Goal: Task Accomplishment & Management: Complete application form

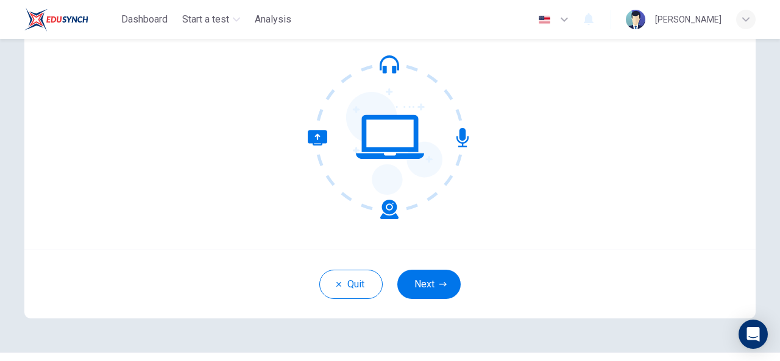
scroll to position [146, 0]
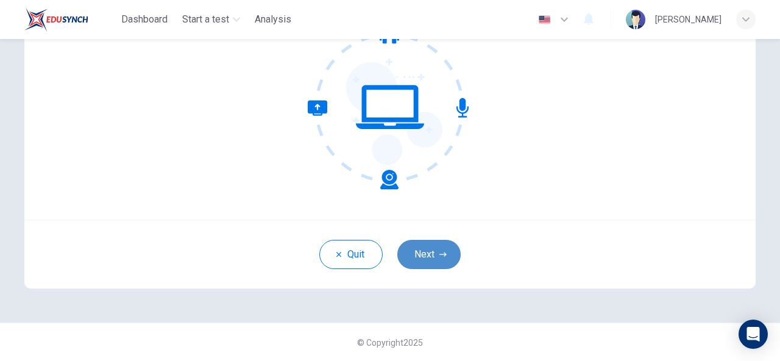
click at [430, 250] on button "Next" at bounding box center [428, 254] width 63 height 29
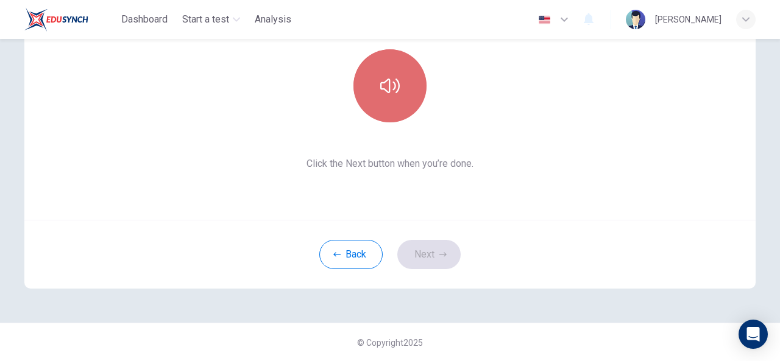
click at [391, 92] on icon "button" at bounding box center [389, 85] width 19 height 19
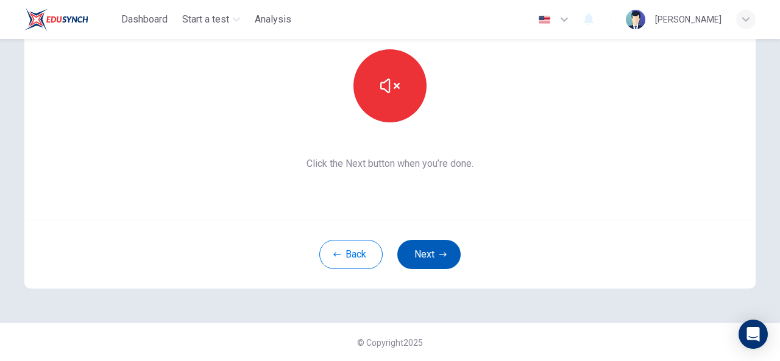
drag, startPoint x: 741, startPoint y: 272, endPoint x: 416, endPoint y: 247, distance: 326.3
click at [416, 247] on div "Back Next" at bounding box center [389, 254] width 731 height 69
click at [416, 247] on button "Next" at bounding box center [428, 254] width 63 height 29
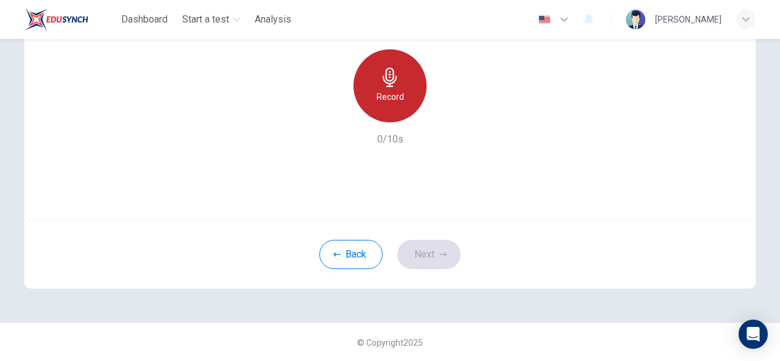
click at [394, 96] on h6 "Record" at bounding box center [390, 97] width 27 height 15
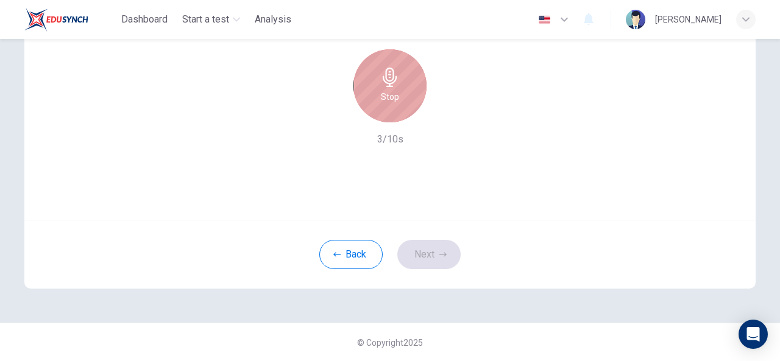
click at [394, 87] on div "Stop" at bounding box center [389, 85] width 73 height 73
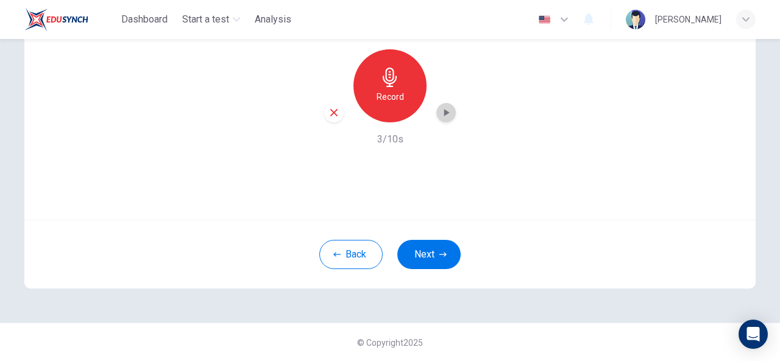
click at [445, 107] on icon "button" at bounding box center [446, 113] width 12 height 12
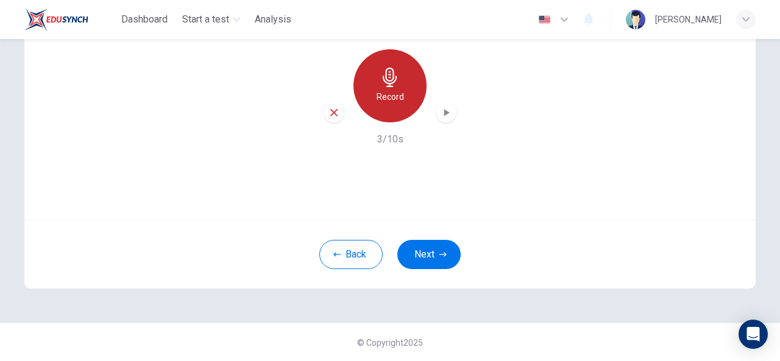
click at [391, 79] on icon "button" at bounding box center [389, 77] width 19 height 19
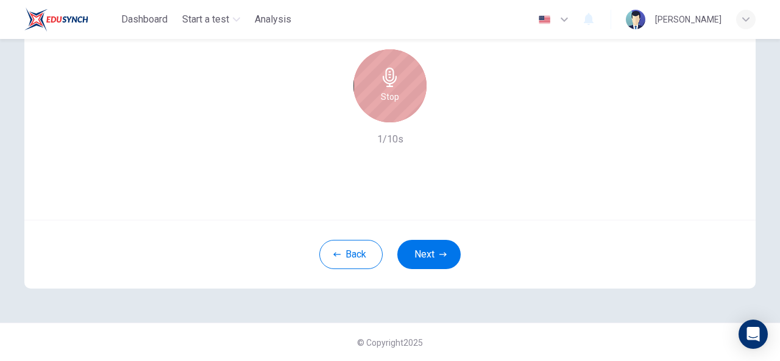
click at [391, 79] on icon "button" at bounding box center [389, 77] width 19 height 19
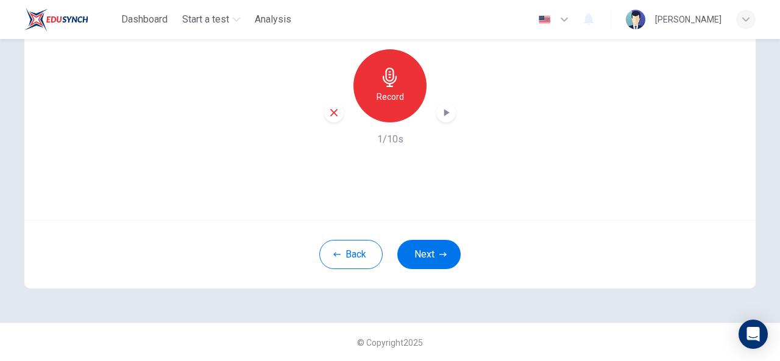
click at [444, 109] on icon "button" at bounding box center [446, 113] width 12 height 12
click at [333, 108] on icon "button" at bounding box center [333, 112] width 11 height 11
click at [395, 98] on h6 "Record" at bounding box center [390, 97] width 27 height 15
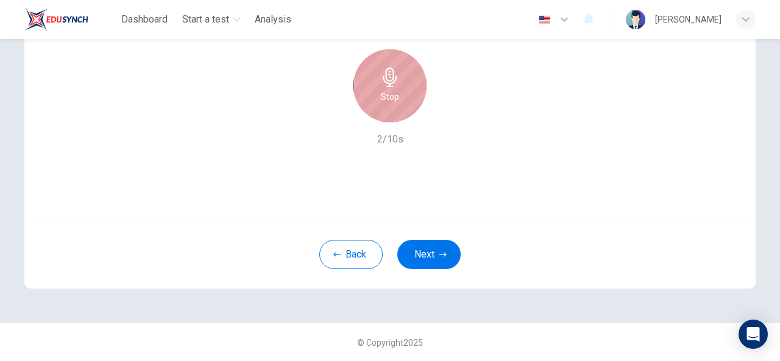
click at [395, 98] on h6 "Stop" at bounding box center [390, 97] width 18 height 15
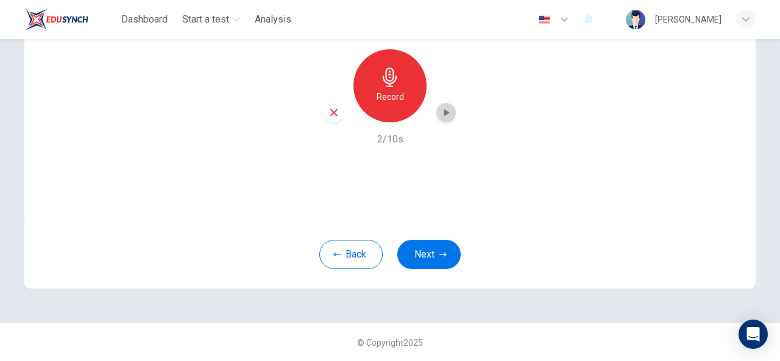
click at [444, 110] on icon "button" at bounding box center [446, 113] width 12 height 12
click at [330, 110] on icon "button" at bounding box center [333, 112] width 7 height 7
click at [430, 250] on button "Next" at bounding box center [428, 254] width 63 height 29
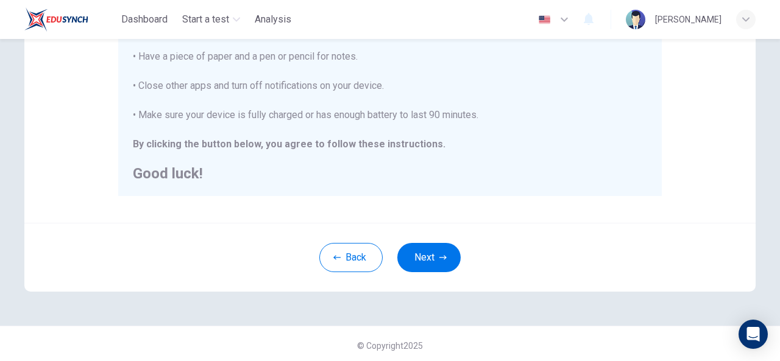
scroll to position [315, 0]
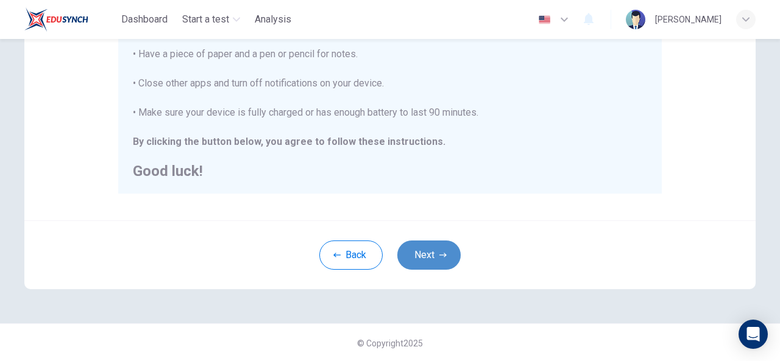
click at [444, 245] on button "Next" at bounding box center [428, 255] width 63 height 29
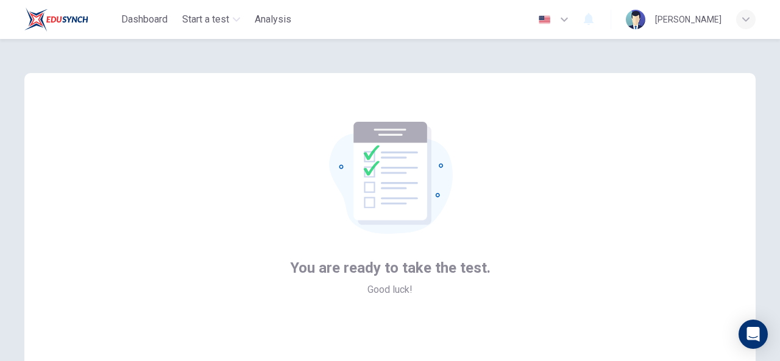
scroll to position [146, 0]
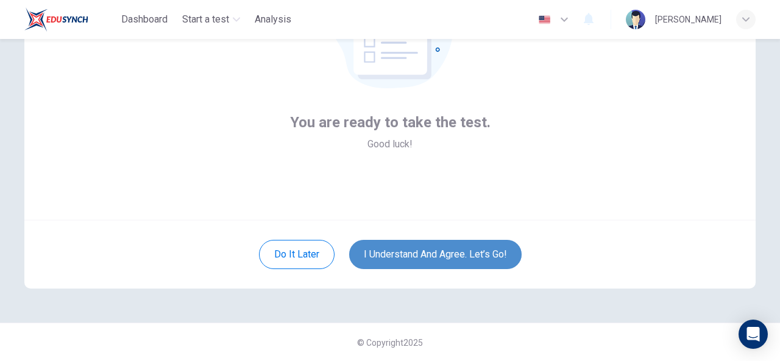
click at [441, 250] on button "I understand and agree. Let’s go!" at bounding box center [435, 254] width 172 height 29
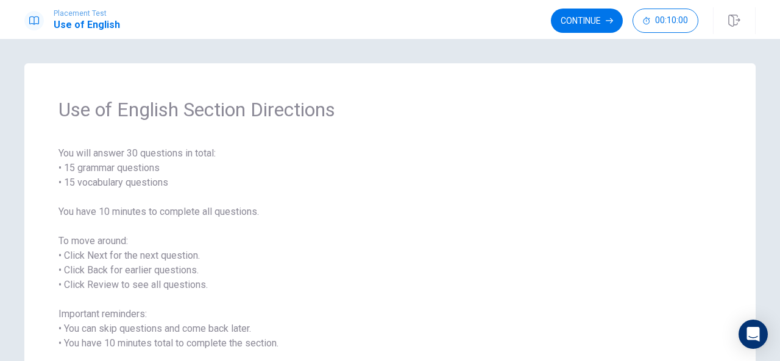
click at [441, 250] on span "You will answer 30 questions in total: • 15 grammar questions • 15 vocabulary q…" at bounding box center [389, 263] width 663 height 234
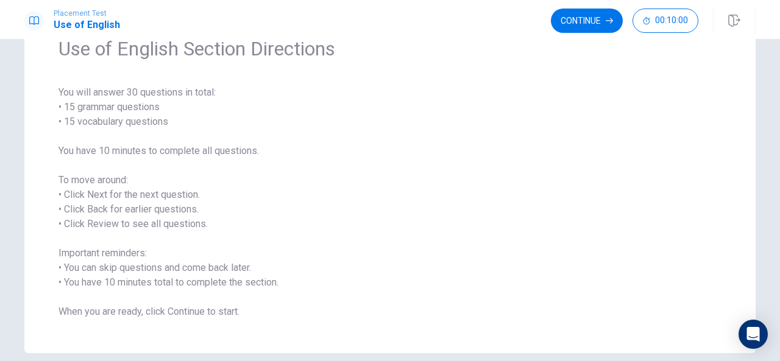
scroll to position [58, 0]
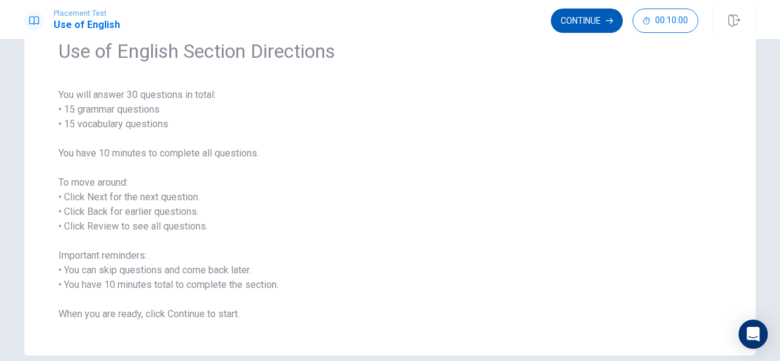
click at [571, 15] on button "Continue" at bounding box center [587, 21] width 72 height 24
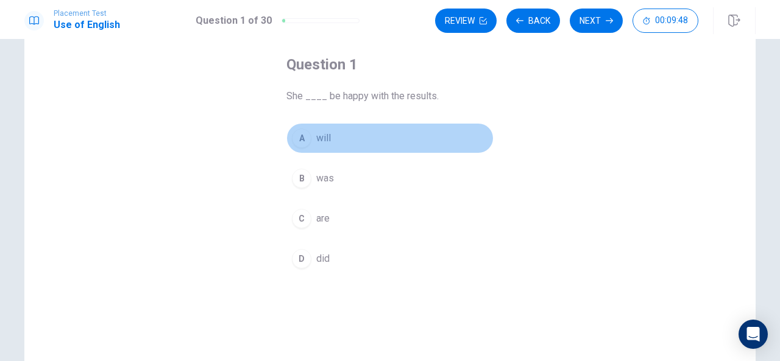
click at [324, 131] on span "will" at bounding box center [323, 138] width 15 height 15
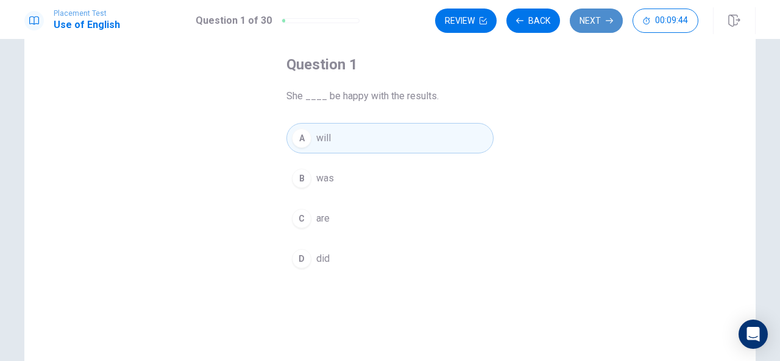
click at [593, 15] on button "Next" at bounding box center [596, 21] width 53 height 24
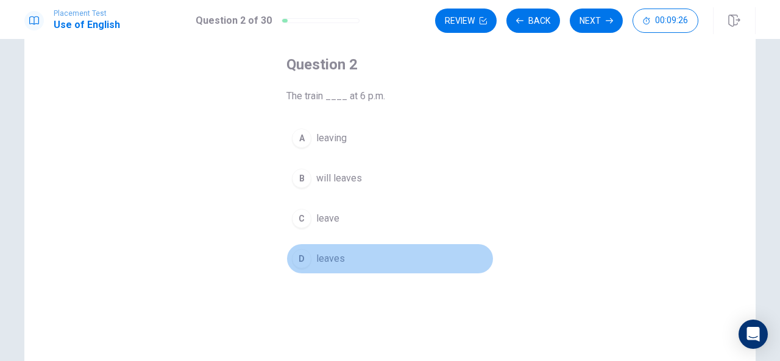
click at [332, 254] on span "leaves" at bounding box center [330, 259] width 29 height 15
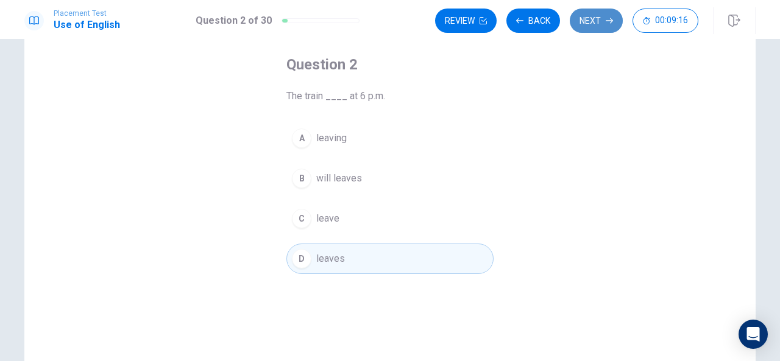
click at [593, 18] on button "Next" at bounding box center [596, 21] width 53 height 24
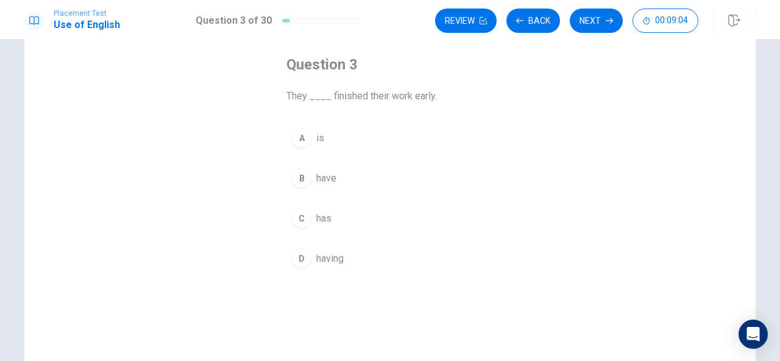
click at [324, 174] on span "have" at bounding box center [326, 178] width 20 height 15
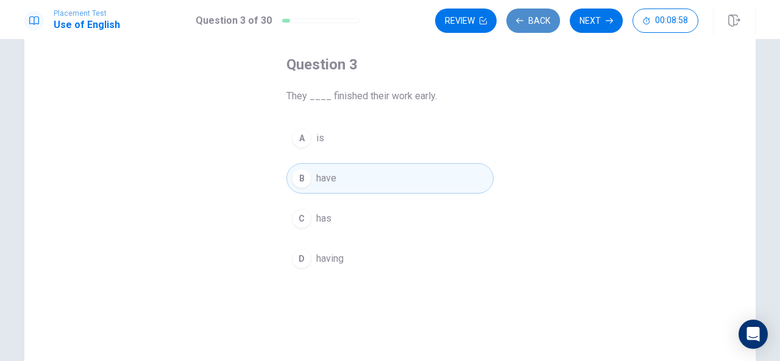
click at [522, 21] on icon "button" at bounding box center [519, 20] width 7 height 5
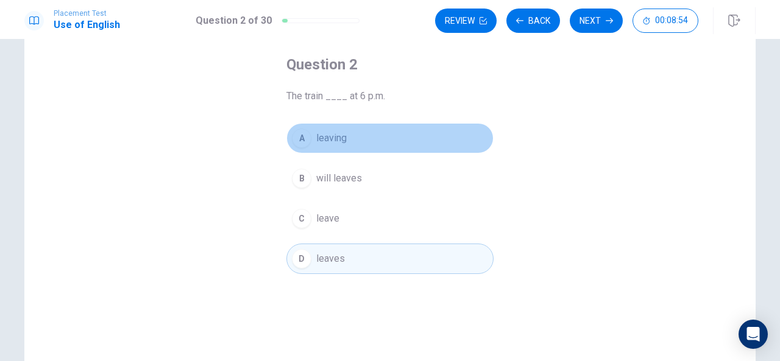
click at [323, 136] on span "leaving" at bounding box center [331, 138] width 30 height 15
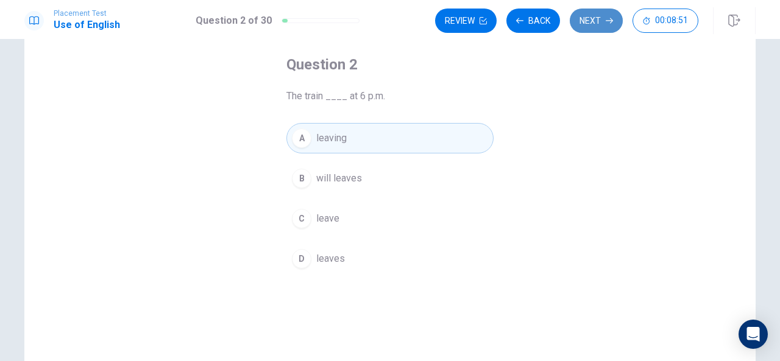
click at [591, 18] on button "Next" at bounding box center [596, 21] width 53 height 24
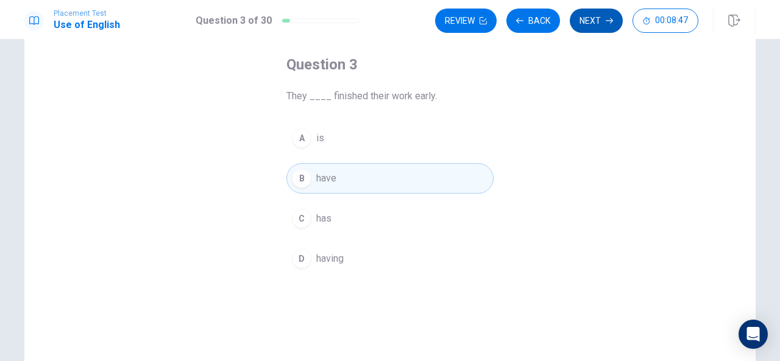
click at [590, 23] on button "Next" at bounding box center [596, 21] width 53 height 24
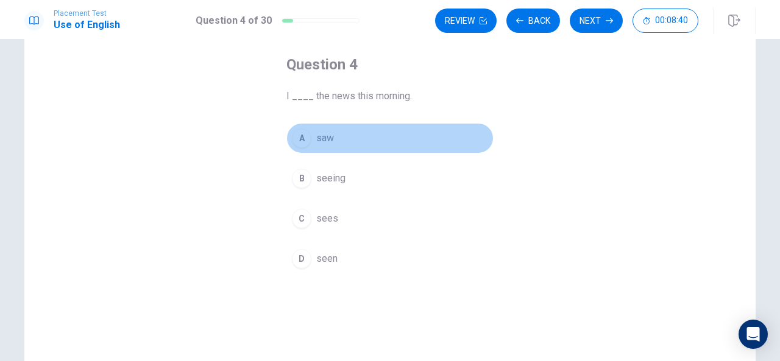
click at [329, 135] on span "saw" at bounding box center [325, 138] width 18 height 15
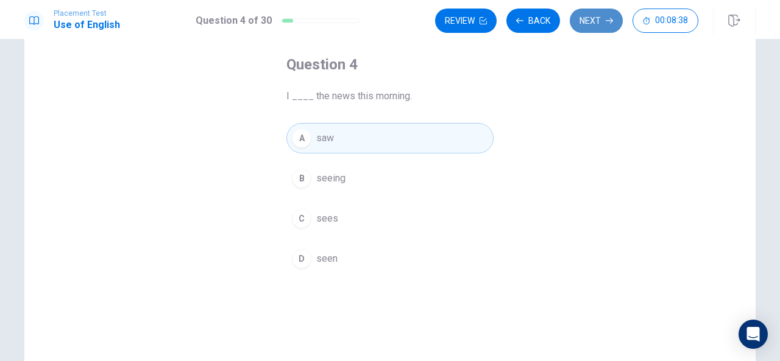
click at [599, 20] on button "Next" at bounding box center [596, 21] width 53 height 24
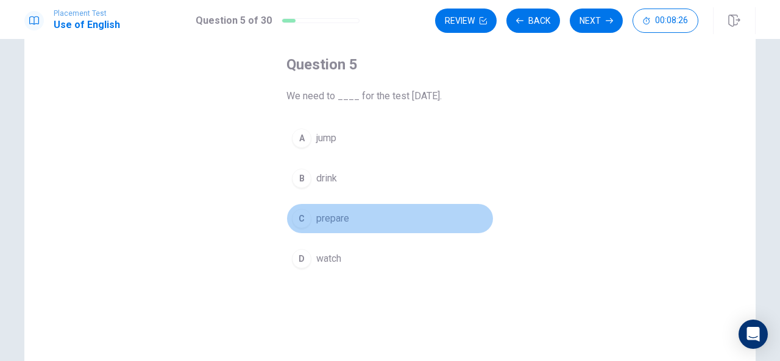
click at [334, 213] on span "prepare" at bounding box center [332, 218] width 33 height 15
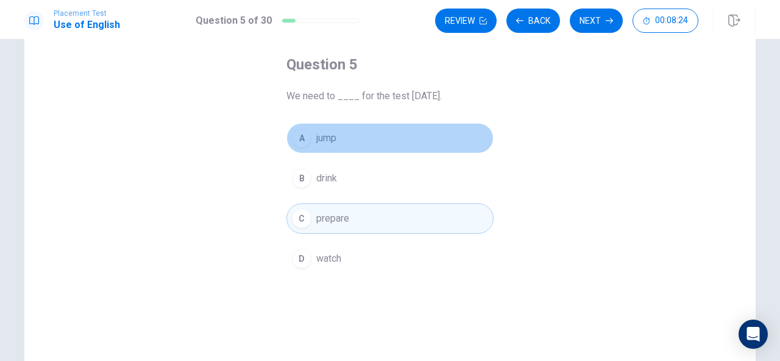
click at [464, 129] on button "A jump" at bounding box center [389, 138] width 207 height 30
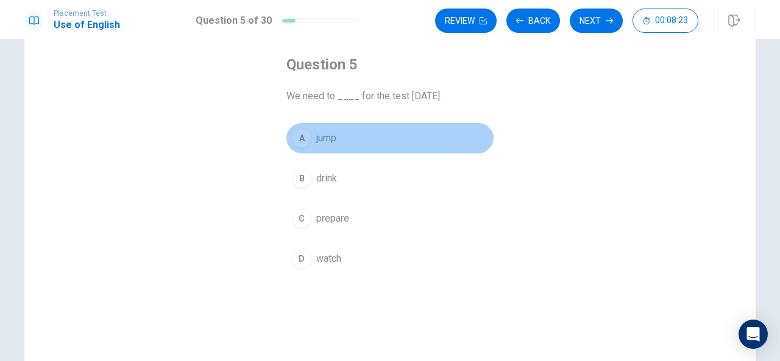
click at [463, 129] on button "A jump" at bounding box center [389, 138] width 207 height 30
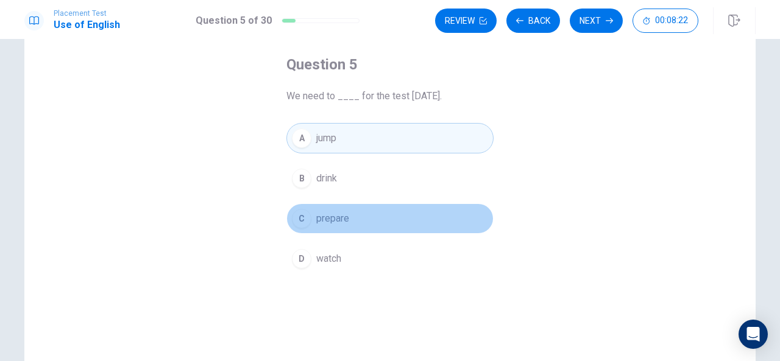
click at [370, 220] on button "C prepare" at bounding box center [389, 219] width 207 height 30
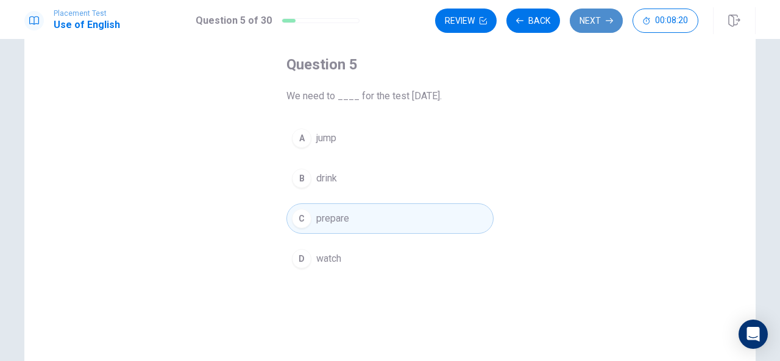
click at [592, 28] on button "Next" at bounding box center [596, 21] width 53 height 24
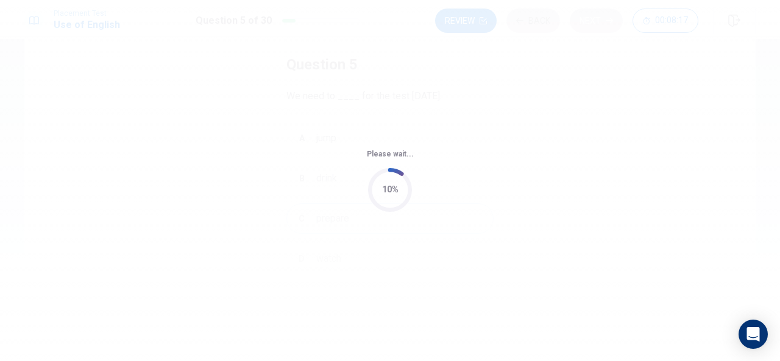
scroll to position [0, 0]
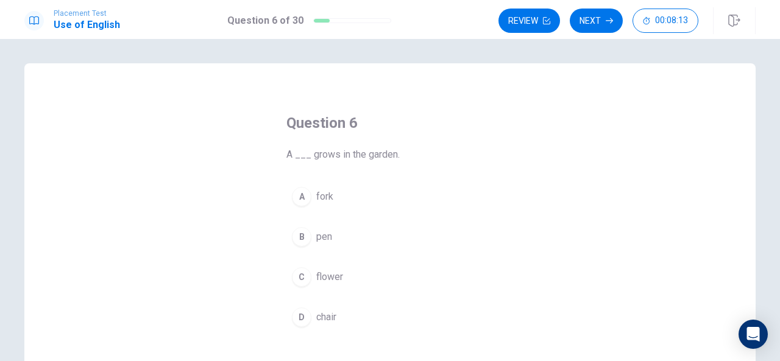
click at [514, 129] on div "Question 6 A ___ grows in the garden. A fork B pen C flower D chair" at bounding box center [390, 223] width 256 height 258
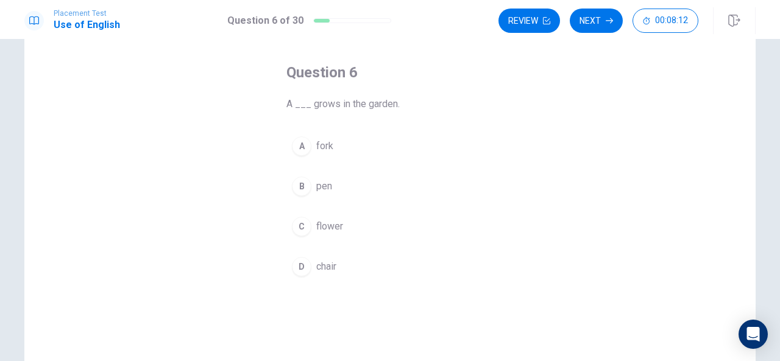
scroll to position [56, 0]
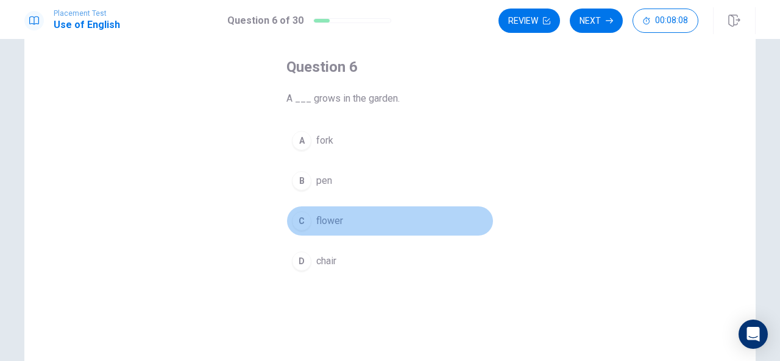
click at [327, 222] on span "flower" at bounding box center [329, 221] width 27 height 15
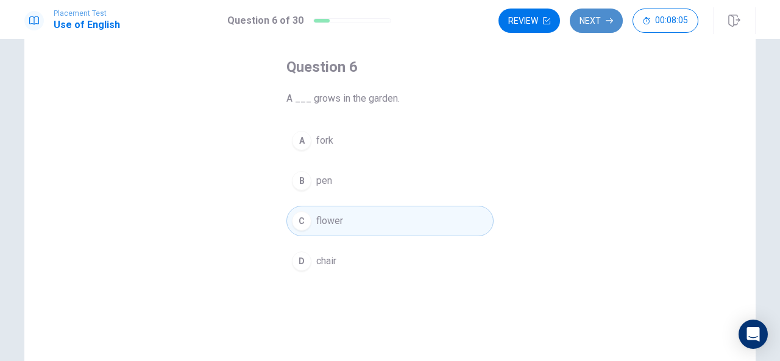
click at [597, 24] on button "Next" at bounding box center [596, 21] width 53 height 24
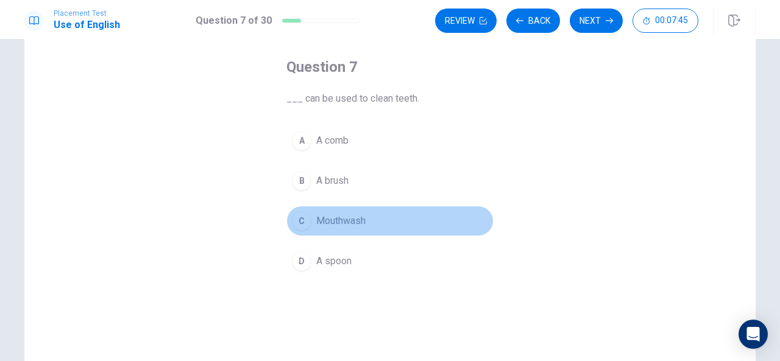
click at [347, 216] on span "Mouthwash" at bounding box center [340, 221] width 49 height 15
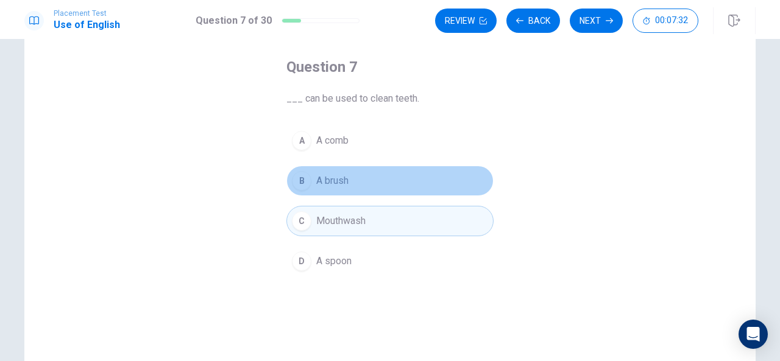
click at [350, 177] on button "B A brush" at bounding box center [389, 181] width 207 height 30
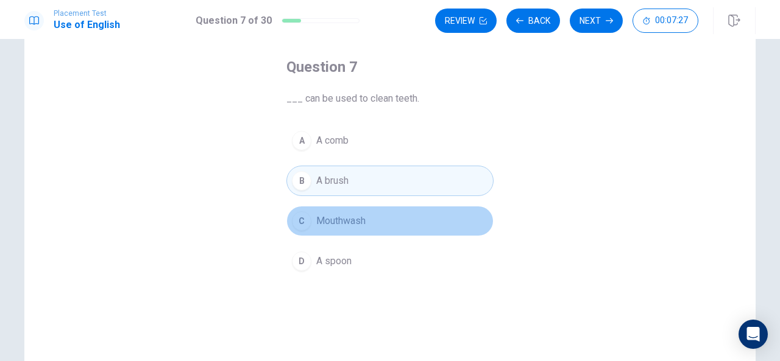
click at [342, 218] on span "Mouthwash" at bounding box center [340, 221] width 49 height 15
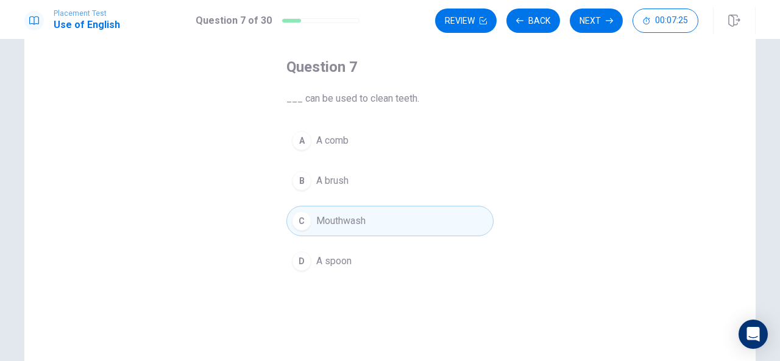
click at [532, 130] on div "Question 7 ___ can be used to clean teeth. A A comb B A brush C Mouthwash D A s…" at bounding box center [389, 218] width 731 height 423
drag, startPoint x: 532, startPoint y: 130, endPoint x: 378, endPoint y: 223, distance: 179.8
click at [378, 223] on div "Question 7 ___ can be used to clean teeth. A A comb B A brush C Mouthwash D A s…" at bounding box center [389, 218] width 731 height 423
click at [378, 223] on button "C Mouthwash" at bounding box center [389, 221] width 207 height 30
click at [604, 21] on button "Next" at bounding box center [596, 21] width 53 height 24
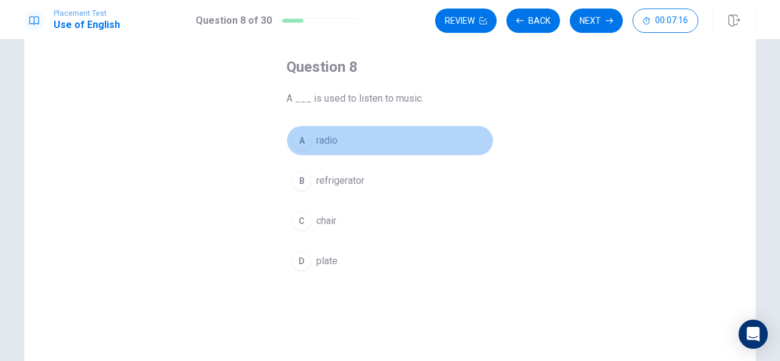
click at [328, 139] on span "radio" at bounding box center [326, 140] width 21 height 15
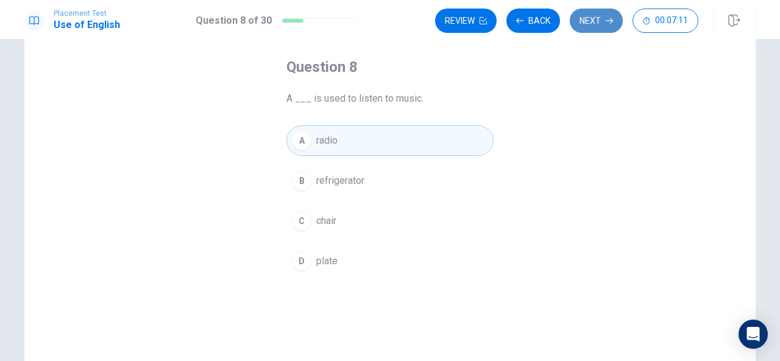
click at [600, 20] on button "Next" at bounding box center [596, 21] width 53 height 24
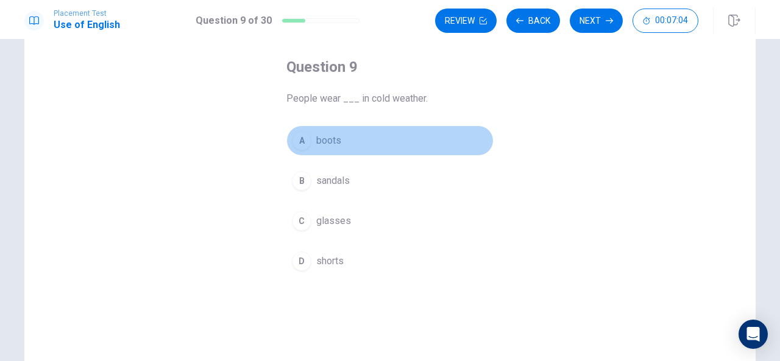
click at [322, 143] on span "boots" at bounding box center [328, 140] width 25 height 15
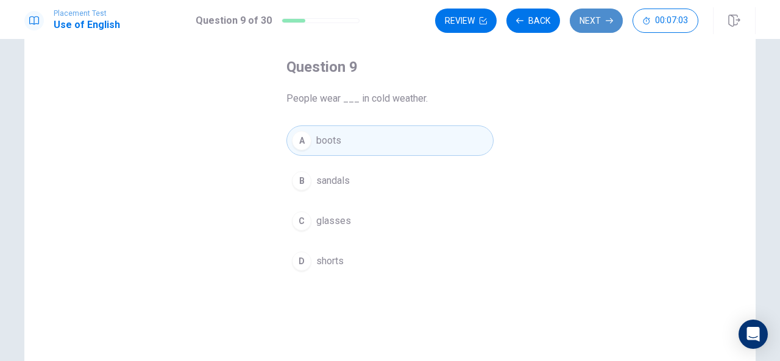
click at [590, 24] on button "Next" at bounding box center [596, 21] width 53 height 24
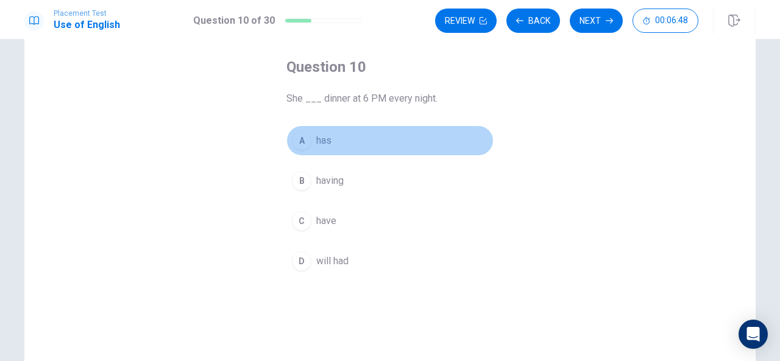
click at [326, 140] on span "has" at bounding box center [323, 140] width 15 height 15
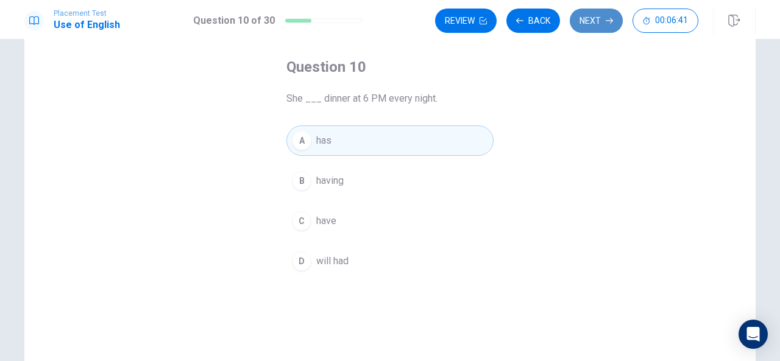
click at [590, 18] on button "Next" at bounding box center [596, 21] width 53 height 24
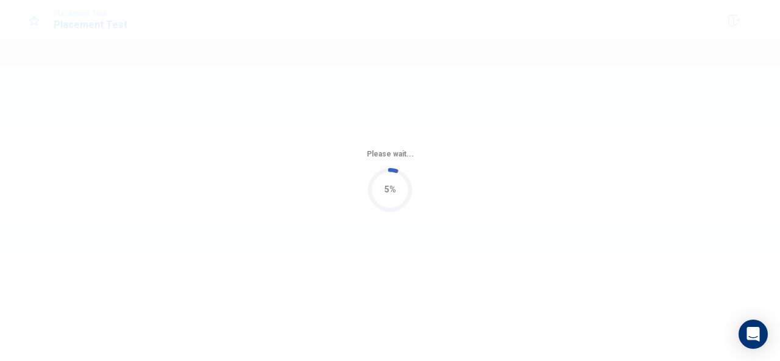
scroll to position [0, 0]
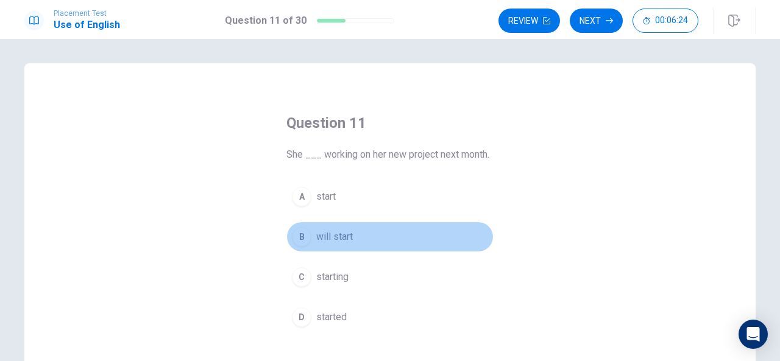
click at [341, 236] on span "will start" at bounding box center [334, 237] width 37 height 15
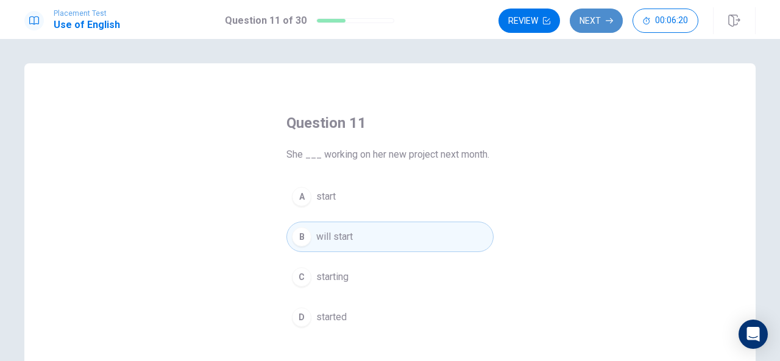
click at [593, 23] on button "Next" at bounding box center [596, 21] width 53 height 24
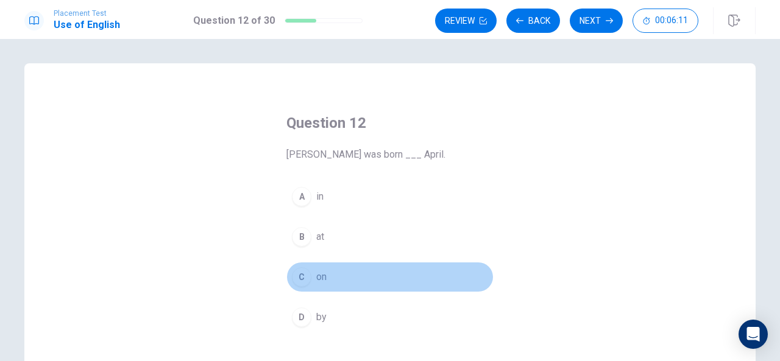
click at [319, 274] on span "on" at bounding box center [321, 277] width 10 height 15
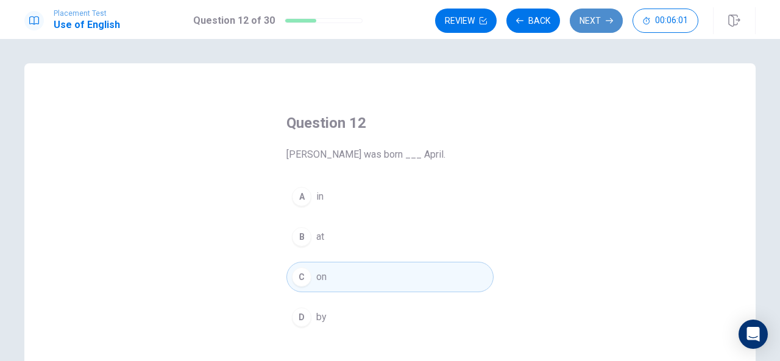
click at [596, 16] on button "Next" at bounding box center [596, 21] width 53 height 24
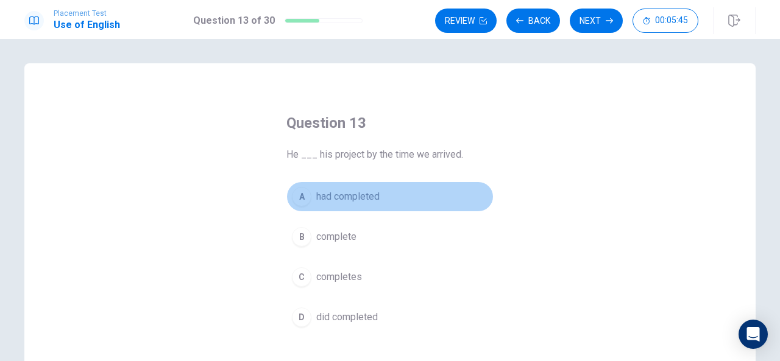
click at [364, 197] on span "had completed" at bounding box center [347, 196] width 63 height 15
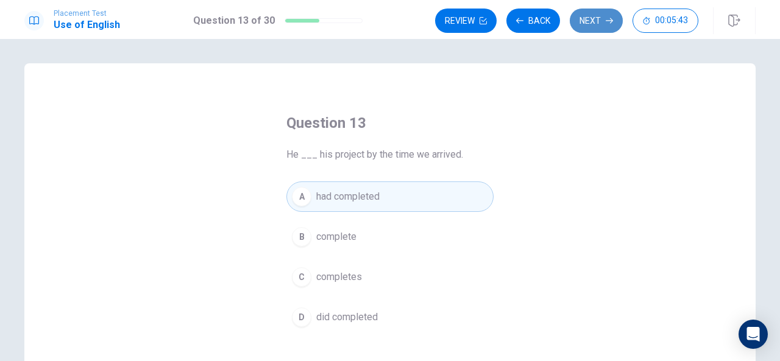
click at [597, 16] on button "Next" at bounding box center [596, 21] width 53 height 24
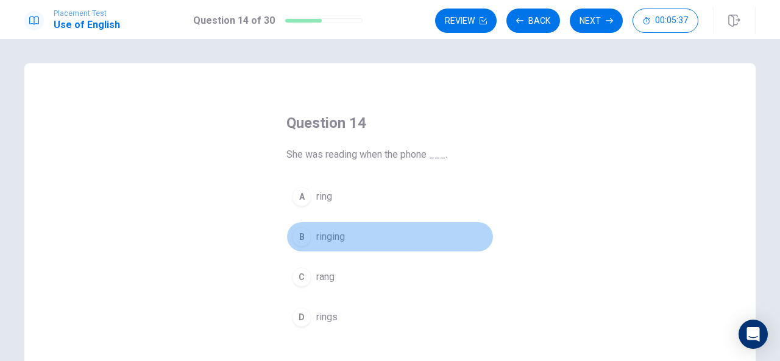
click at [330, 235] on span "ringing" at bounding box center [330, 237] width 29 height 15
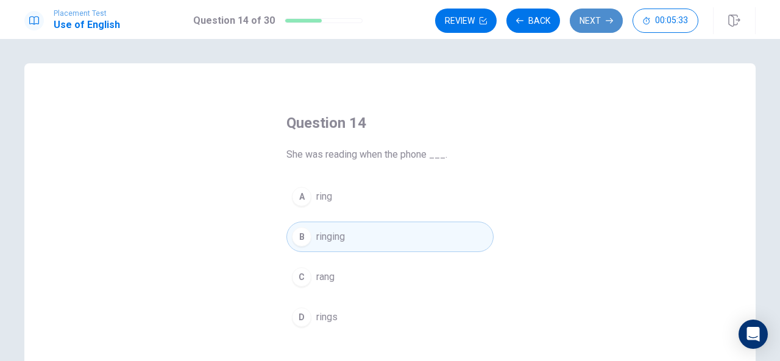
click at [587, 18] on button "Next" at bounding box center [596, 21] width 53 height 24
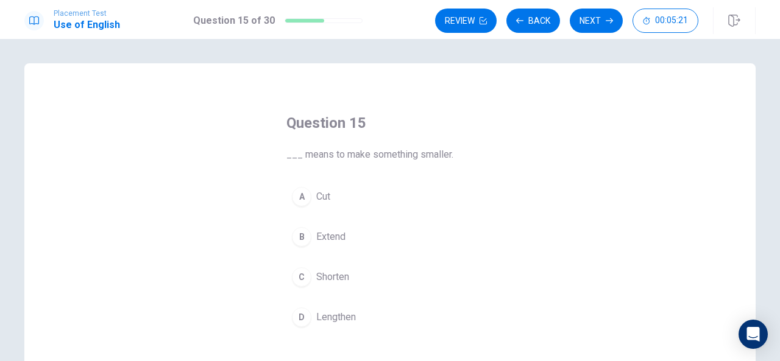
click at [328, 200] on span "Cut" at bounding box center [323, 196] width 14 height 15
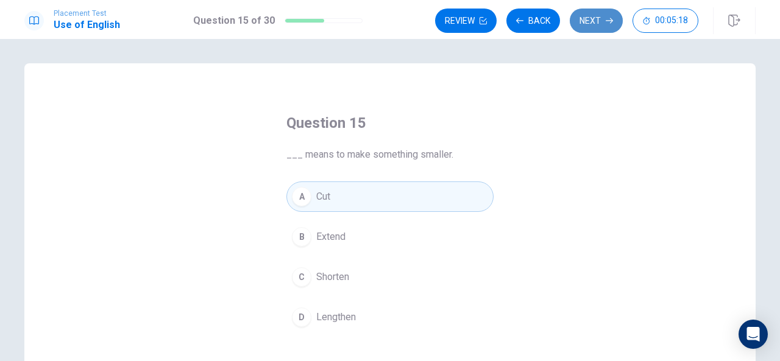
click at [603, 21] on button "Next" at bounding box center [596, 21] width 53 height 24
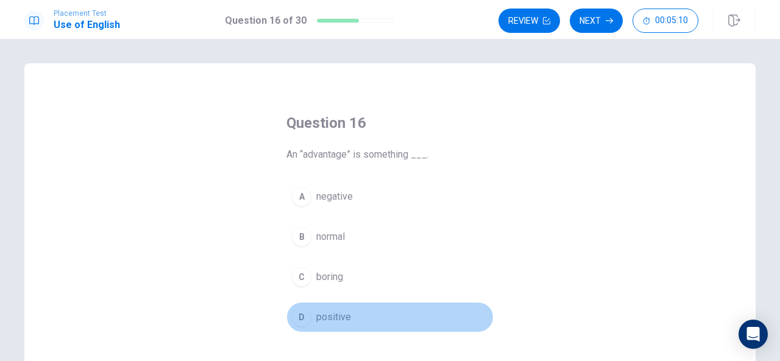
click at [338, 316] on span "positive" at bounding box center [333, 317] width 35 height 15
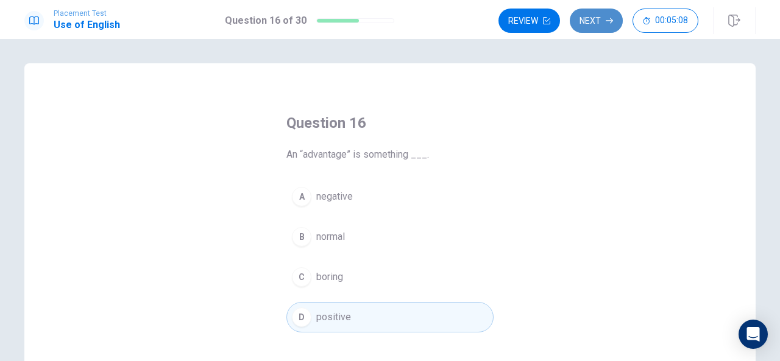
click at [581, 18] on button "Next" at bounding box center [596, 21] width 53 height 24
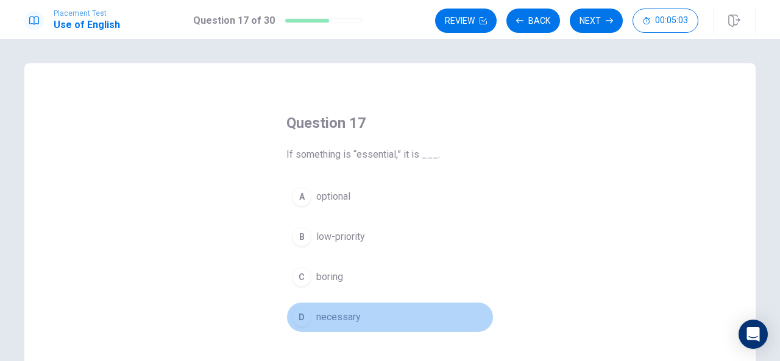
click at [336, 317] on span "necessary" at bounding box center [338, 317] width 44 height 15
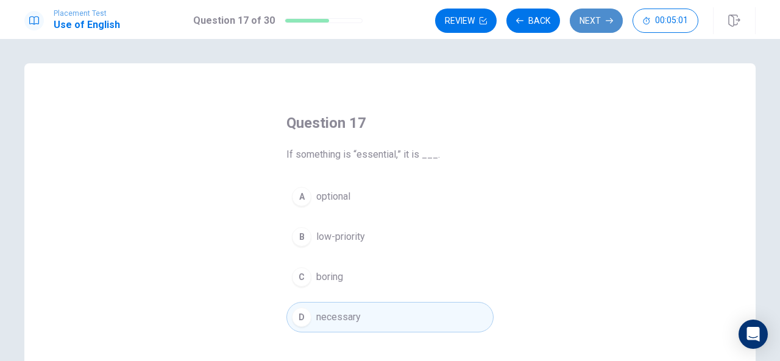
click at [600, 19] on button "Next" at bounding box center [596, 21] width 53 height 24
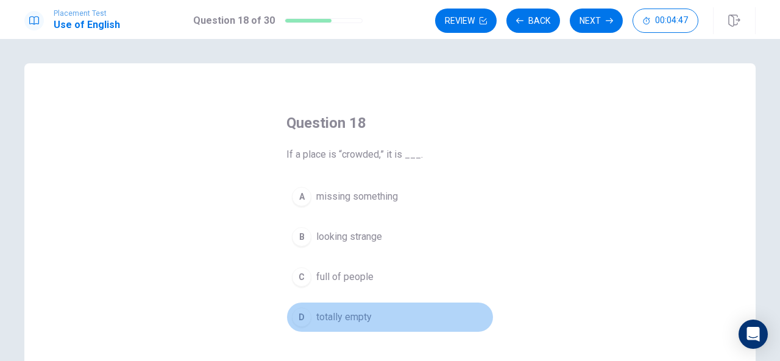
click at [368, 312] on span "totally empty" at bounding box center [343, 317] width 55 height 15
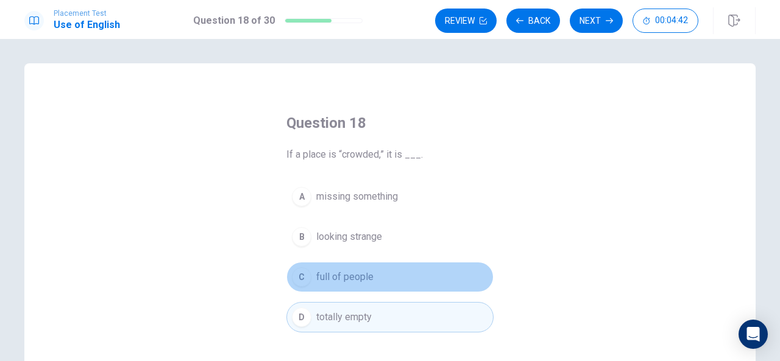
click at [345, 271] on span "full of people" at bounding box center [344, 277] width 57 height 15
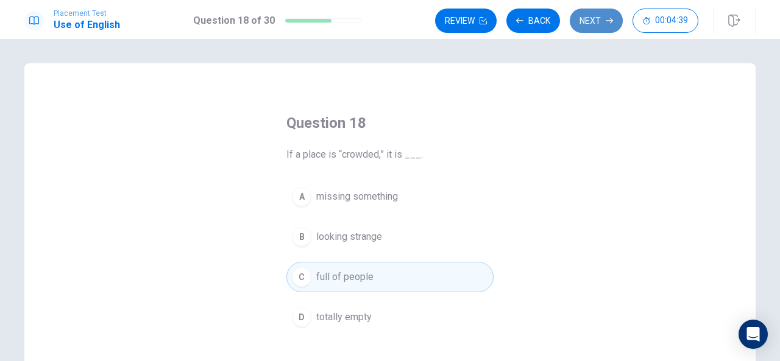
click at [591, 19] on button "Next" at bounding box center [596, 21] width 53 height 24
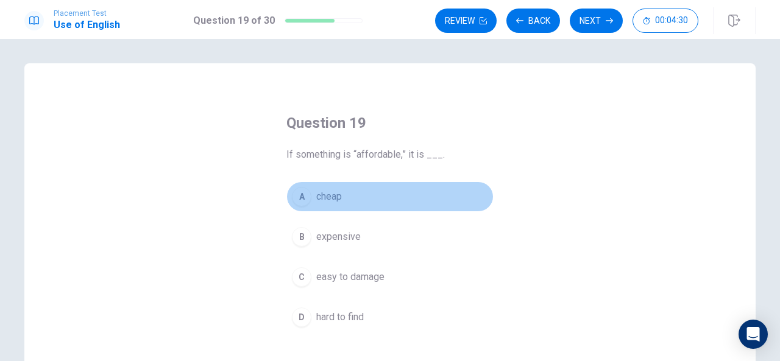
click at [327, 195] on span "cheap" at bounding box center [329, 196] width 26 height 15
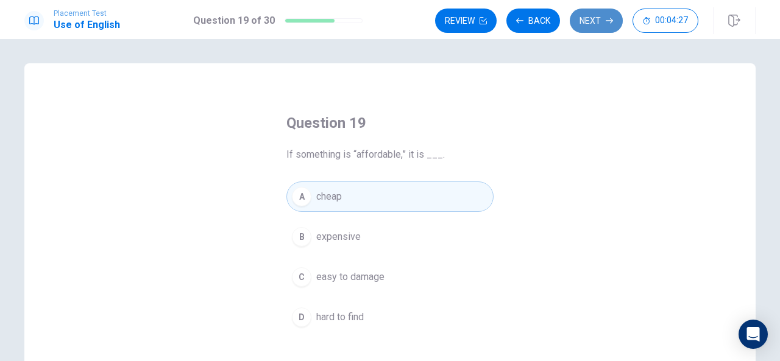
click at [591, 13] on button "Next" at bounding box center [596, 21] width 53 height 24
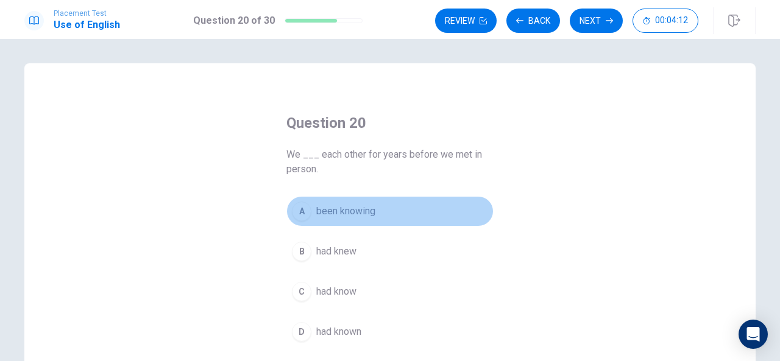
click at [352, 211] on span "been knowing" at bounding box center [345, 211] width 59 height 15
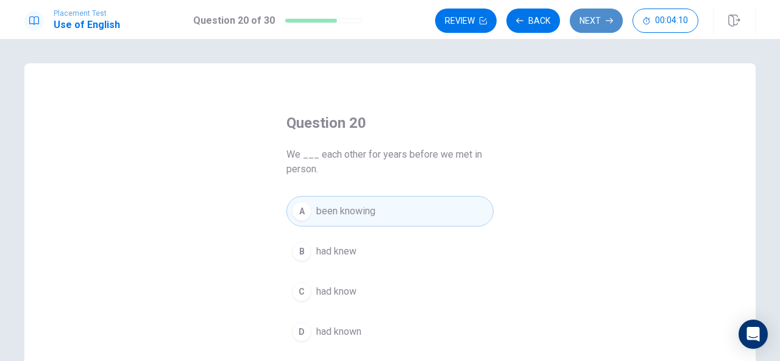
click at [589, 20] on button "Next" at bounding box center [596, 21] width 53 height 24
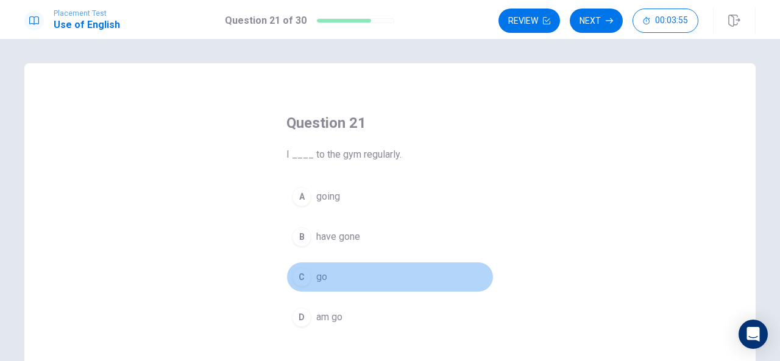
click at [324, 276] on span "go" at bounding box center [321, 277] width 11 height 15
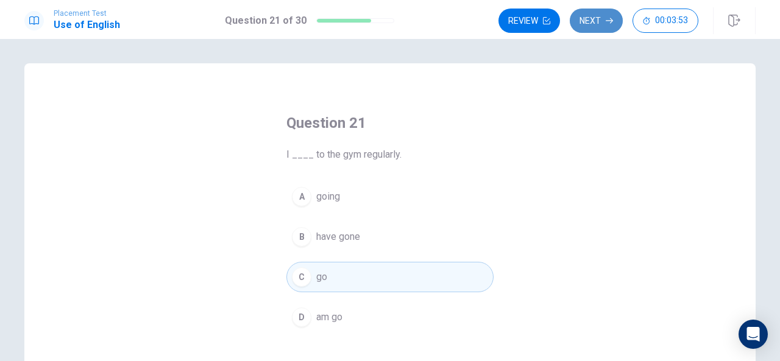
click at [601, 21] on button "Next" at bounding box center [596, 21] width 53 height 24
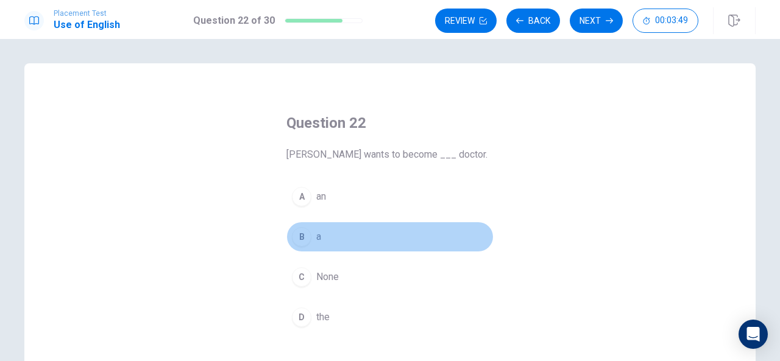
click at [316, 235] on span "a" at bounding box center [318, 237] width 5 height 15
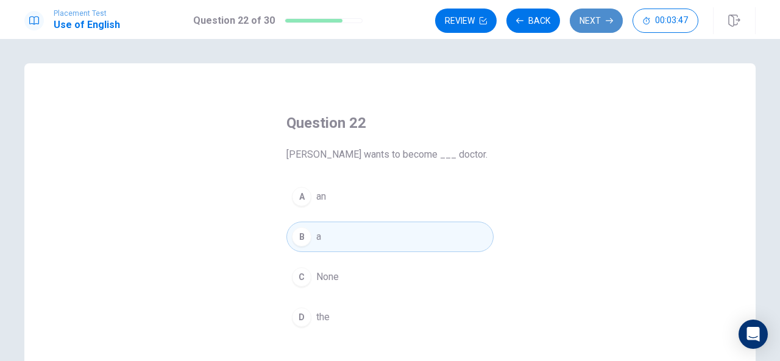
click at [592, 16] on button "Next" at bounding box center [596, 21] width 53 height 24
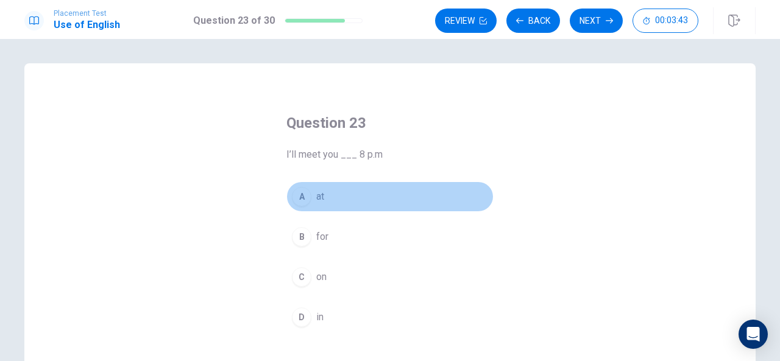
click at [317, 199] on span "at" at bounding box center [320, 196] width 8 height 15
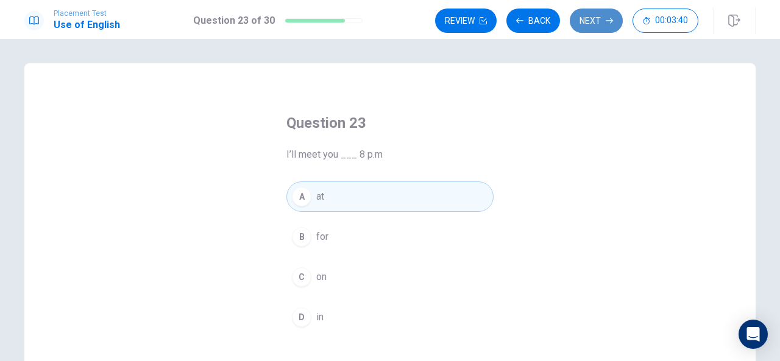
click at [595, 15] on button "Next" at bounding box center [596, 21] width 53 height 24
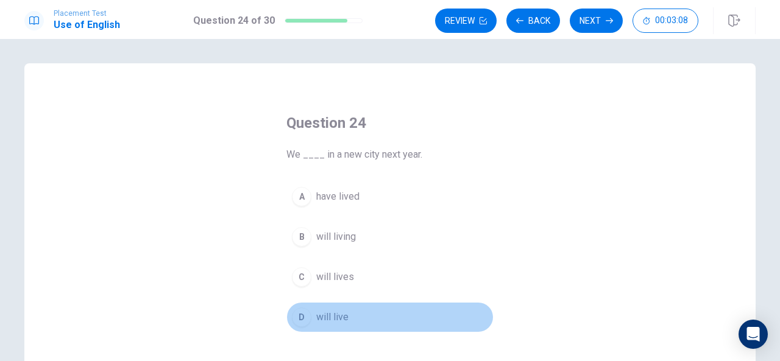
click at [331, 313] on span "will live" at bounding box center [332, 317] width 32 height 15
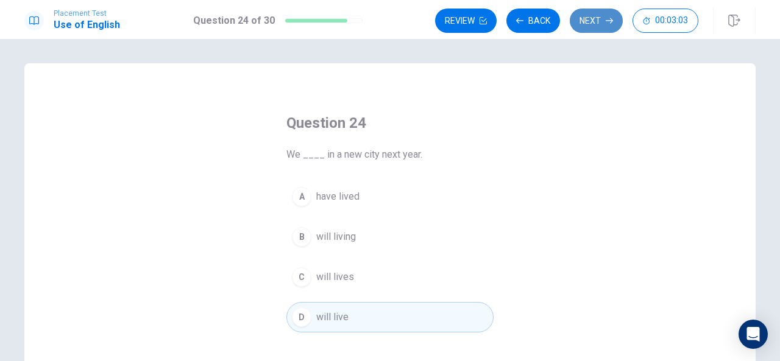
click at [603, 15] on button "Next" at bounding box center [596, 21] width 53 height 24
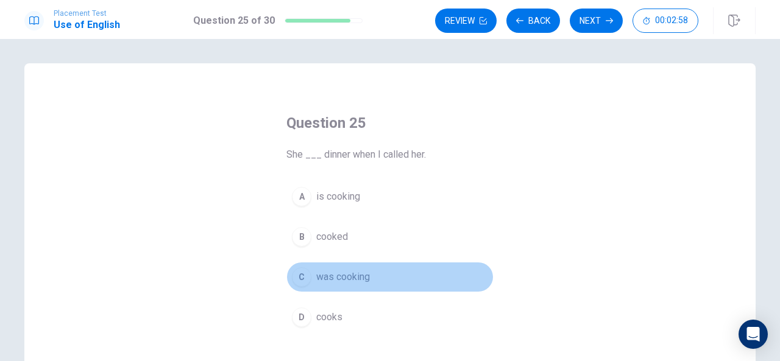
click at [347, 278] on span "was cooking" at bounding box center [343, 277] width 54 height 15
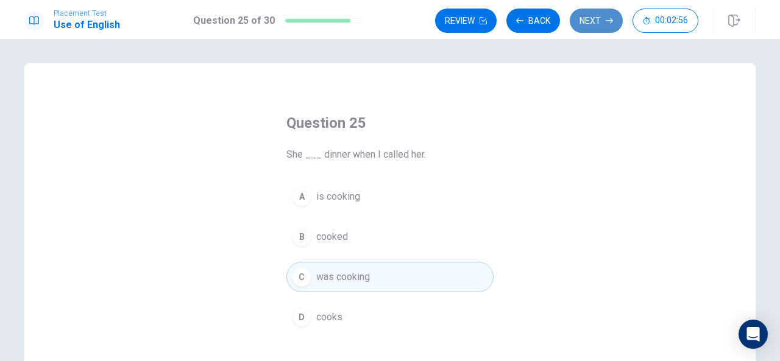
click at [600, 18] on button "Next" at bounding box center [596, 21] width 53 height 24
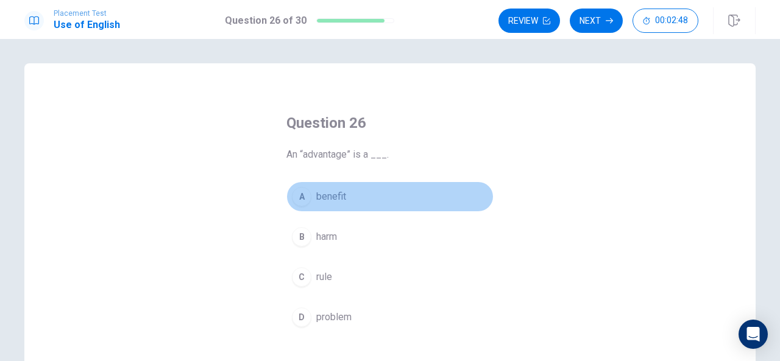
click at [330, 189] on span "benefit" at bounding box center [331, 196] width 30 height 15
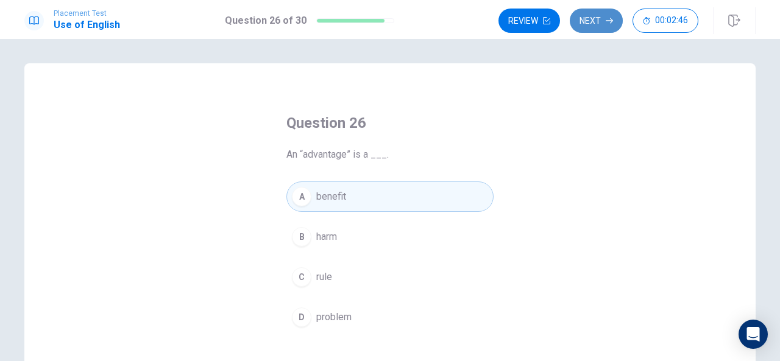
click at [602, 20] on button "Next" at bounding box center [596, 21] width 53 height 24
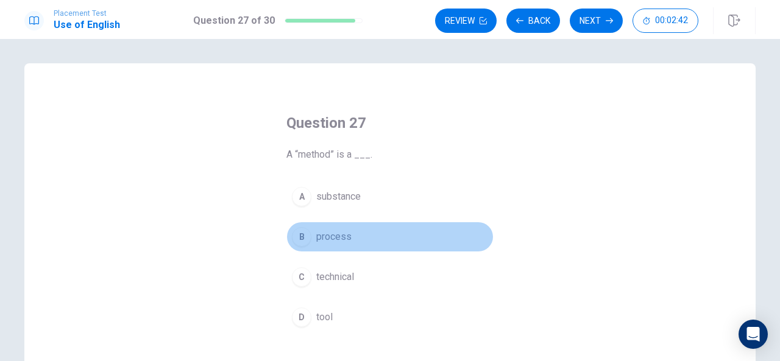
click at [322, 236] on span "process" at bounding box center [333, 237] width 35 height 15
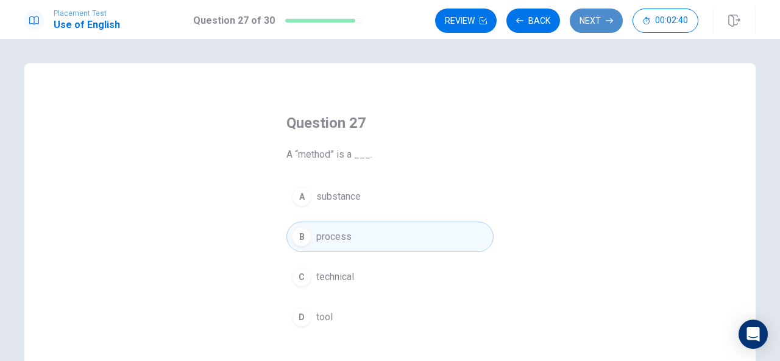
click at [591, 20] on button "Next" at bounding box center [596, 21] width 53 height 24
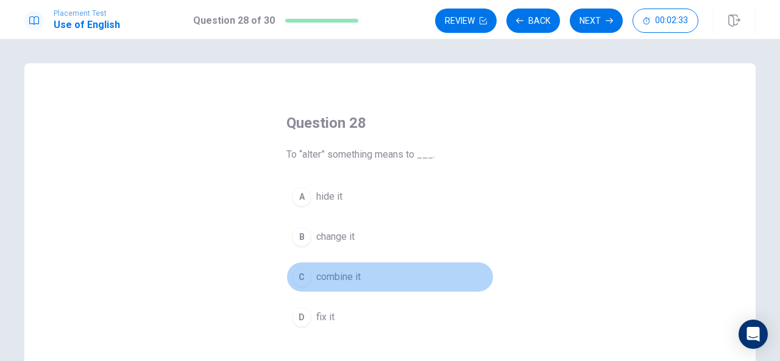
click at [353, 275] on span "combine it" at bounding box center [338, 277] width 44 height 15
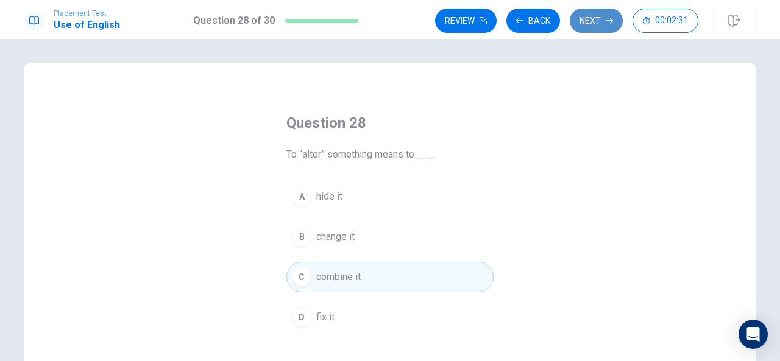
click at [592, 26] on button "Next" at bounding box center [596, 21] width 53 height 24
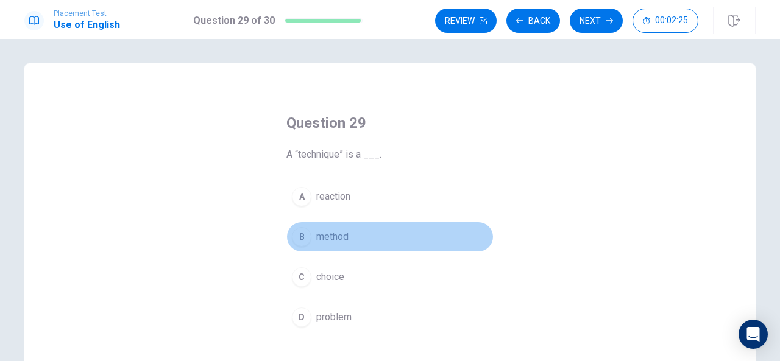
click at [334, 237] on span "method" at bounding box center [332, 237] width 32 height 15
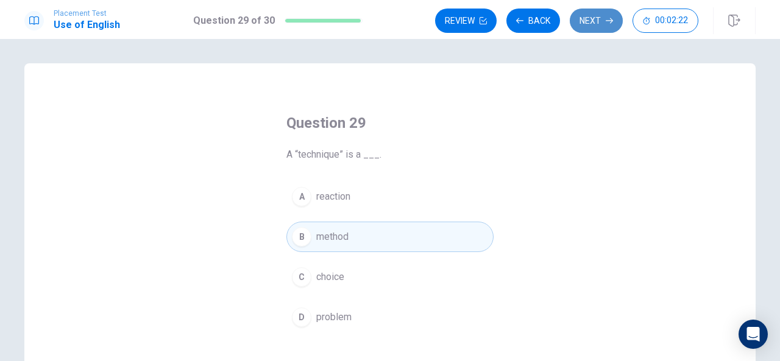
click at [584, 18] on button "Next" at bounding box center [596, 21] width 53 height 24
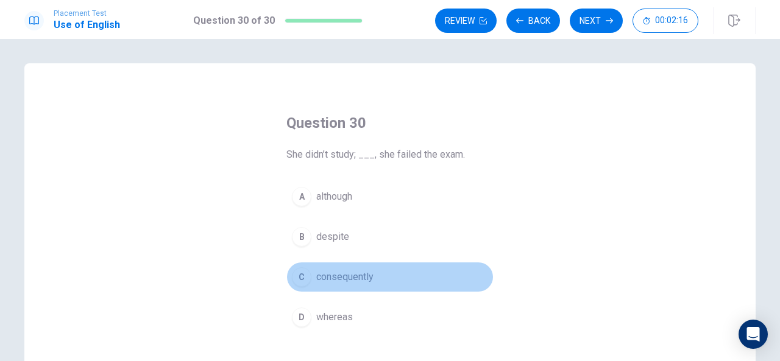
click at [352, 274] on span "consequently" at bounding box center [344, 277] width 57 height 15
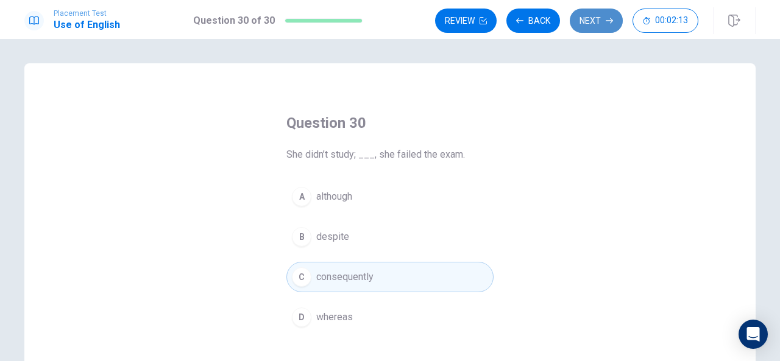
click at [600, 21] on button "Next" at bounding box center [596, 21] width 53 height 24
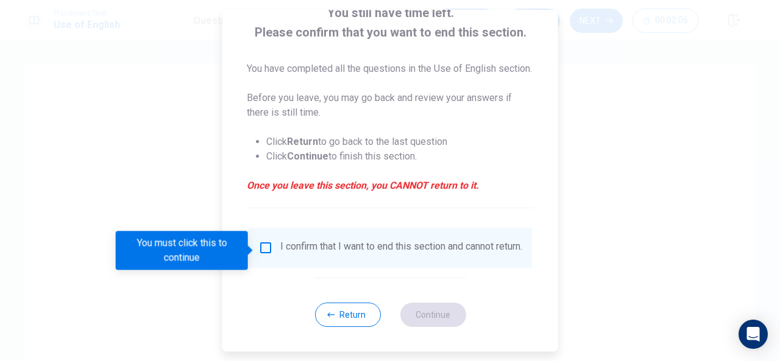
scroll to position [91, 0]
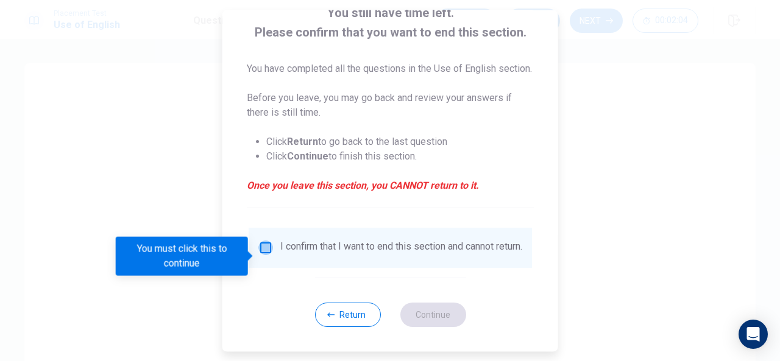
click at [266, 252] on input "You must click this to continue" at bounding box center [265, 248] width 15 height 15
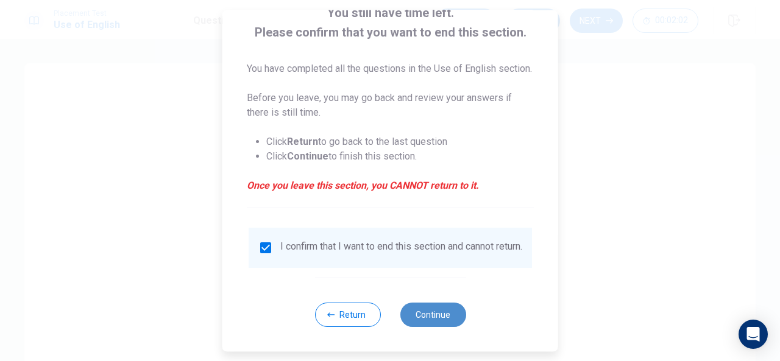
click at [433, 325] on button "Continue" at bounding box center [433, 315] width 66 height 24
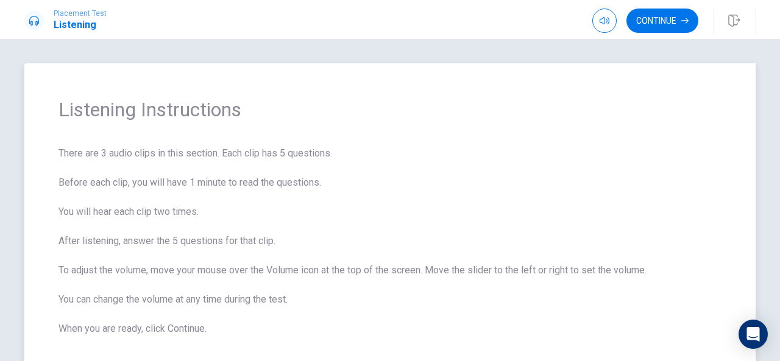
scroll to position [72, 0]
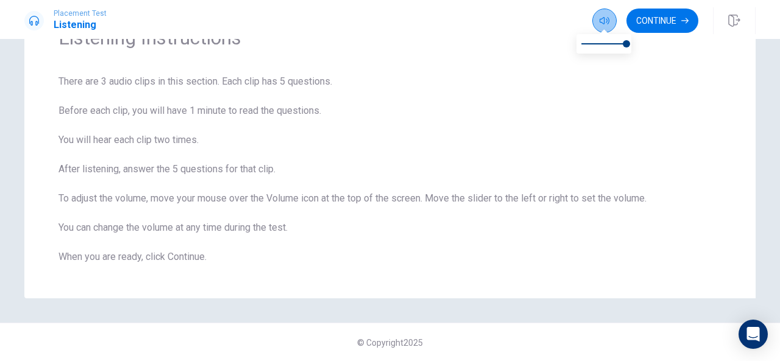
click at [600, 21] on icon "button" at bounding box center [605, 20] width 10 height 7
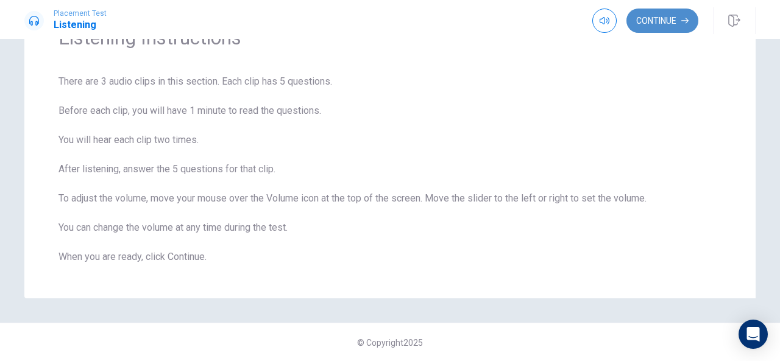
click at [641, 15] on button "Continue" at bounding box center [662, 21] width 72 height 24
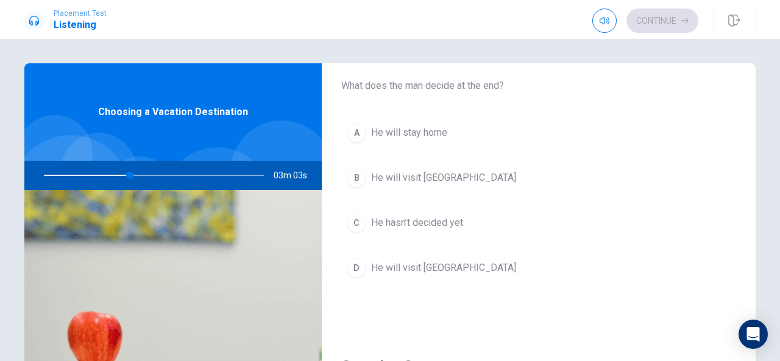
scroll to position [44, 0]
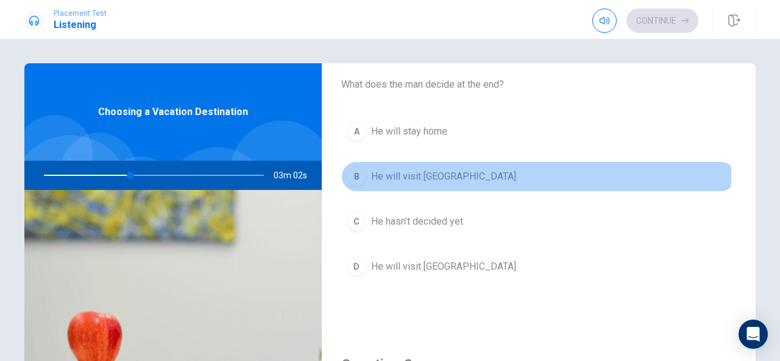
click at [414, 172] on span "He will visit [GEOGRAPHIC_DATA]" at bounding box center [443, 176] width 145 height 15
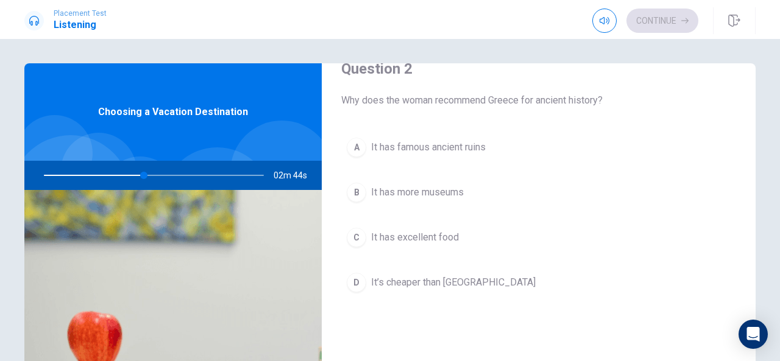
scroll to position [339, 0]
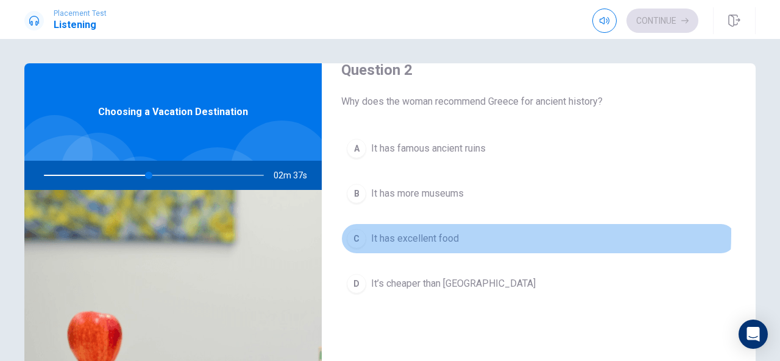
click at [431, 232] on span "It has excellent food" at bounding box center [415, 239] width 88 height 15
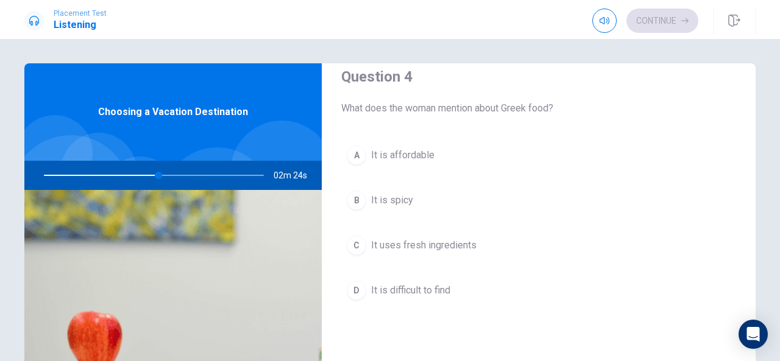
scroll to position [957, 0]
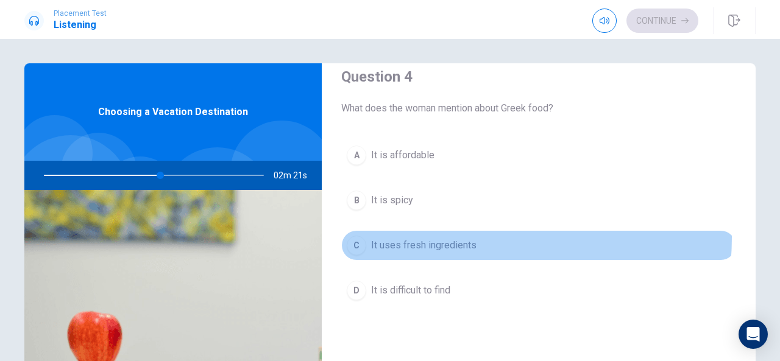
click at [431, 231] on button "C It uses fresh ingredients" at bounding box center [538, 245] width 395 height 30
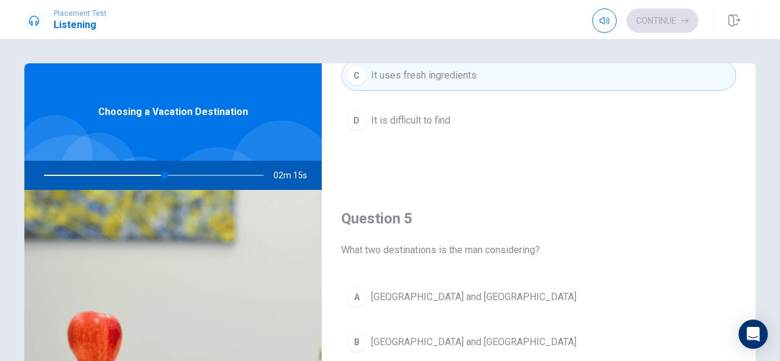
scroll to position [1128, 0]
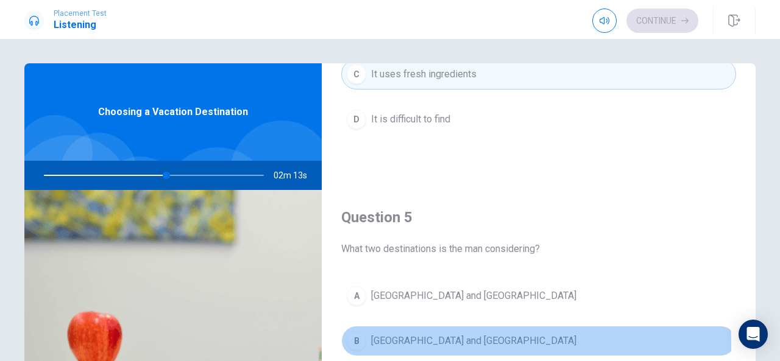
click at [411, 336] on span "[GEOGRAPHIC_DATA] and [GEOGRAPHIC_DATA]" at bounding box center [473, 341] width 205 height 15
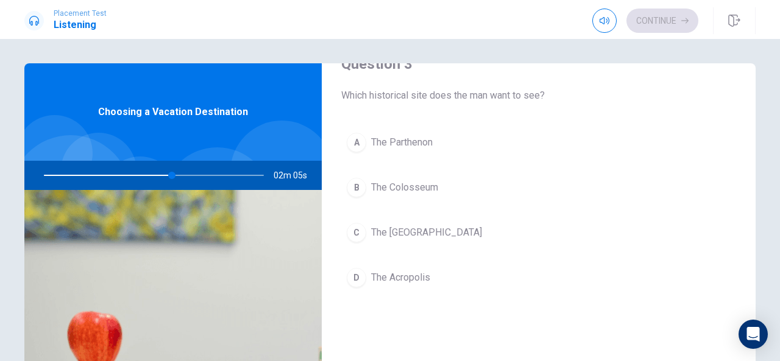
scroll to position [658, 0]
click at [156, 174] on div at bounding box center [151, 175] width 244 height 29
drag, startPoint x: 171, startPoint y: 172, endPoint x: 317, endPoint y: 171, distance: 145.6
click at [317, 171] on div "02m 01s" at bounding box center [172, 175] width 297 height 29
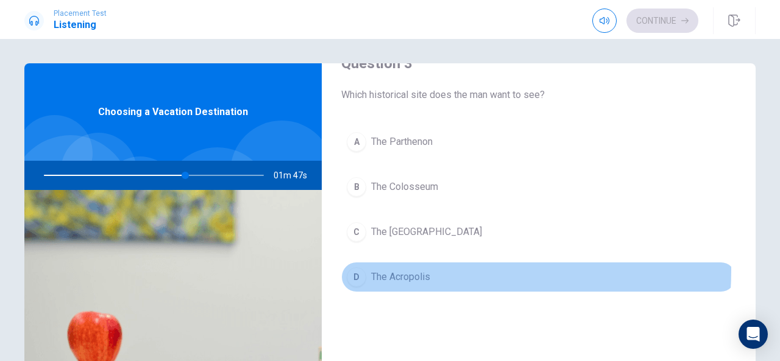
click at [412, 270] on span "The Acropolis" at bounding box center [400, 277] width 59 height 15
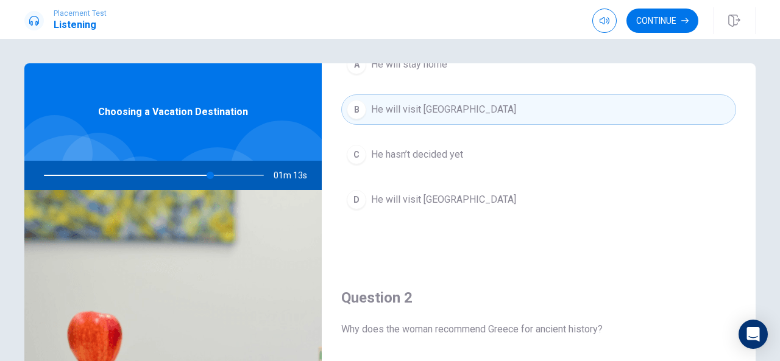
scroll to position [113, 0]
click at [667, 18] on button "Continue" at bounding box center [662, 21] width 72 height 24
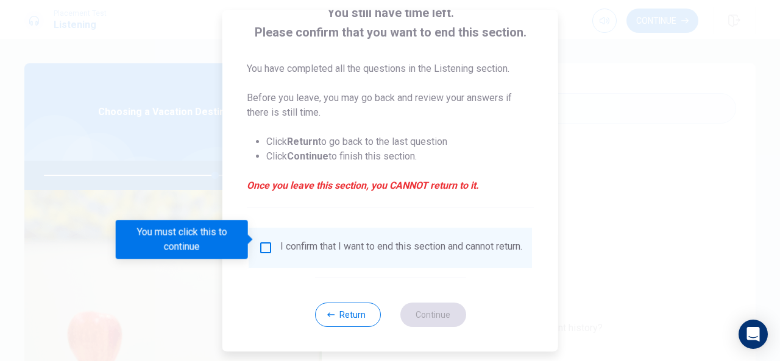
scroll to position [93, 0]
click at [263, 241] on input "You must click this to continue" at bounding box center [265, 248] width 15 height 15
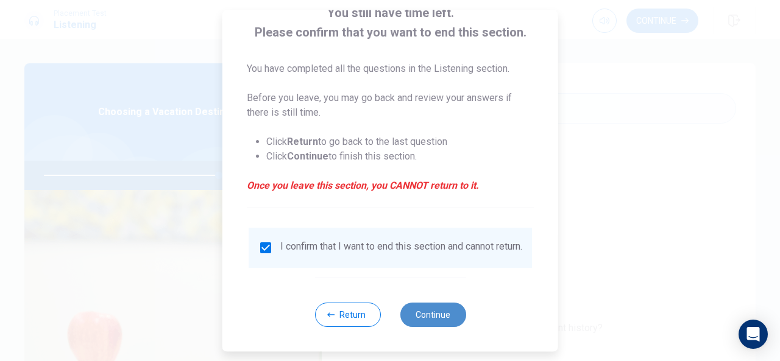
click at [433, 315] on button "Continue" at bounding box center [433, 315] width 66 height 24
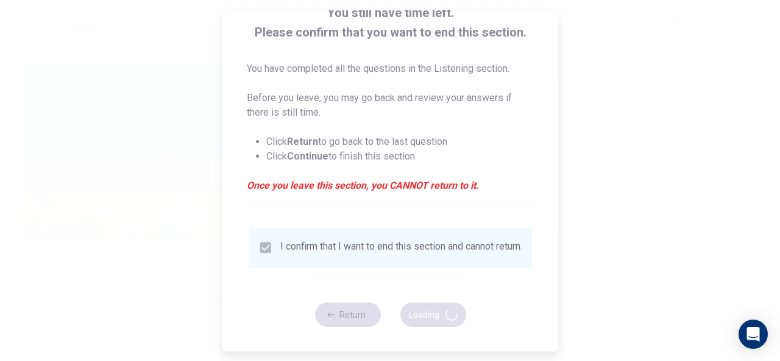
type input "80"
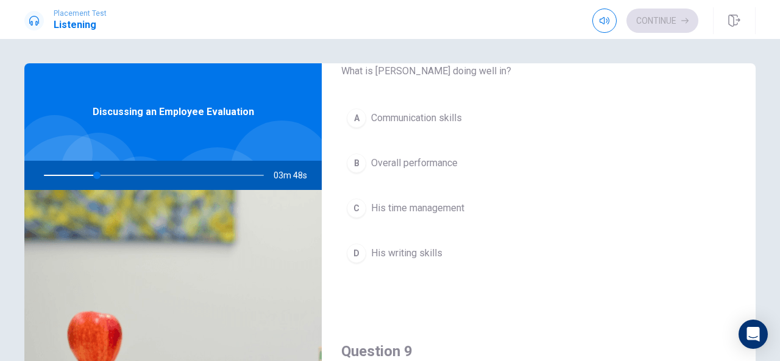
scroll to position [682, 0]
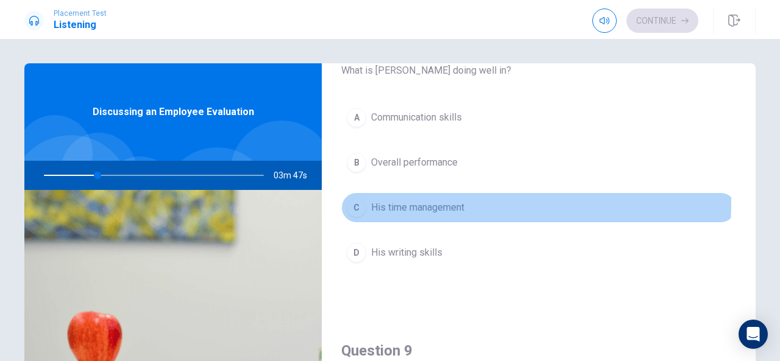
click at [441, 200] on span "His time management" at bounding box center [417, 207] width 93 height 15
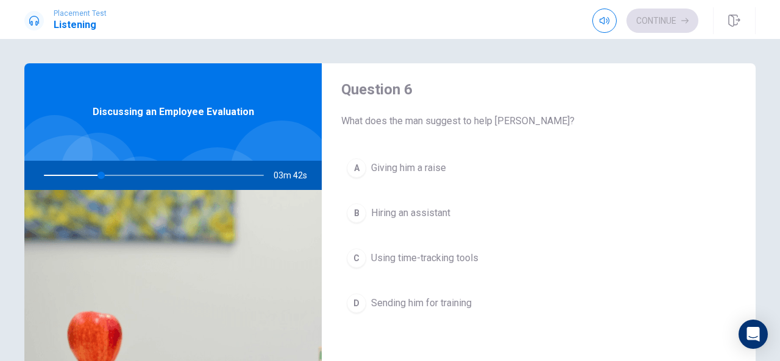
scroll to position [3, 0]
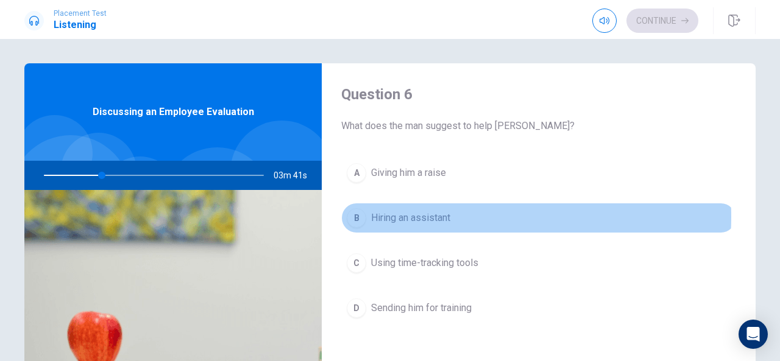
click at [427, 216] on span "Hiring an assistant" at bounding box center [410, 218] width 79 height 15
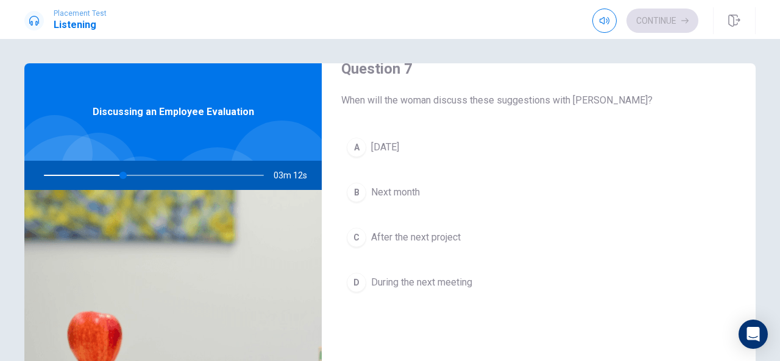
scroll to position [347, 0]
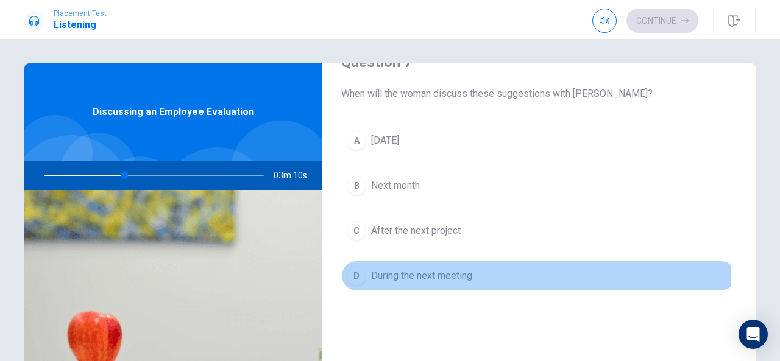
click at [419, 272] on span "During the next meeting" at bounding box center [421, 276] width 101 height 15
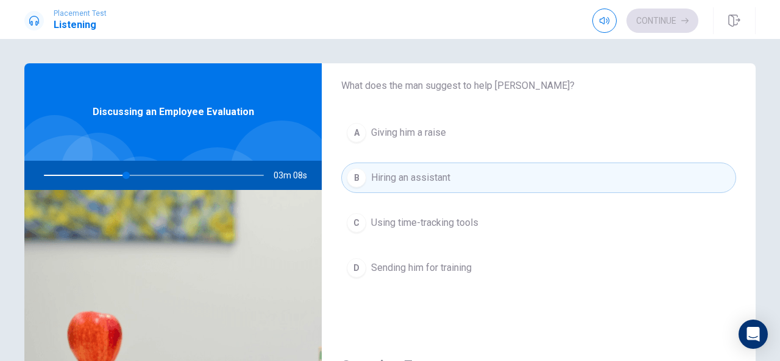
scroll to position [43, 0]
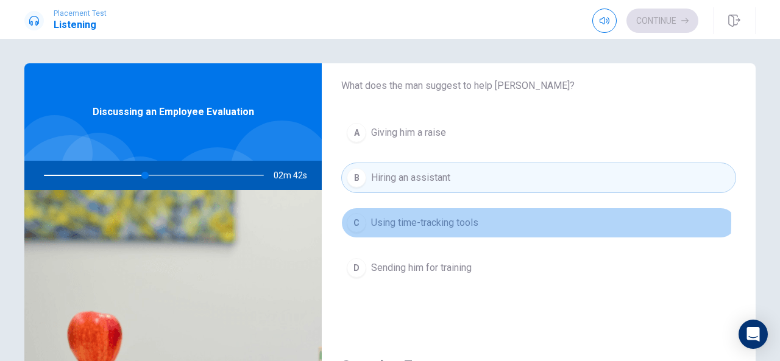
click at [437, 219] on span "Using time-tracking tools" at bounding box center [424, 223] width 107 height 15
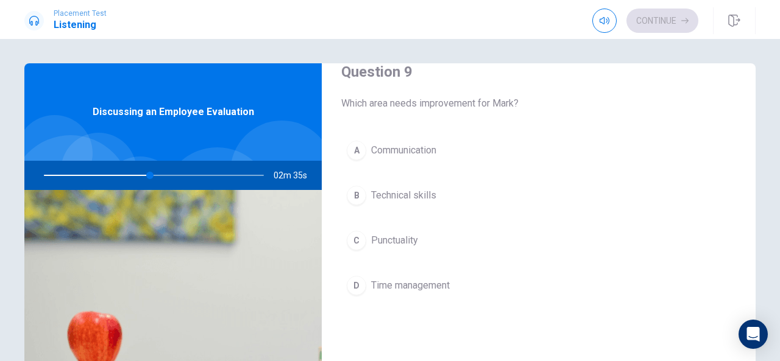
scroll to position [962, 0]
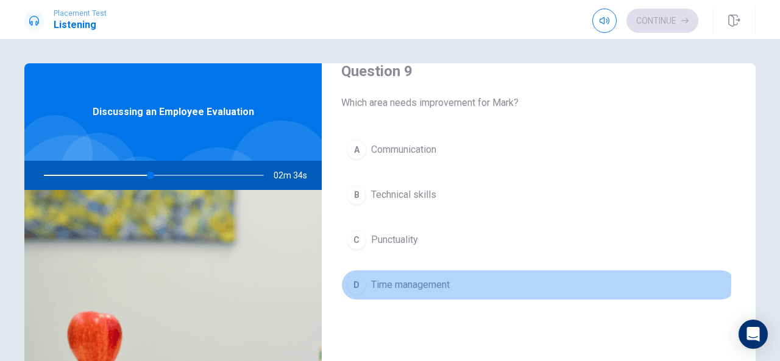
click at [420, 278] on span "Time management" at bounding box center [410, 285] width 79 height 15
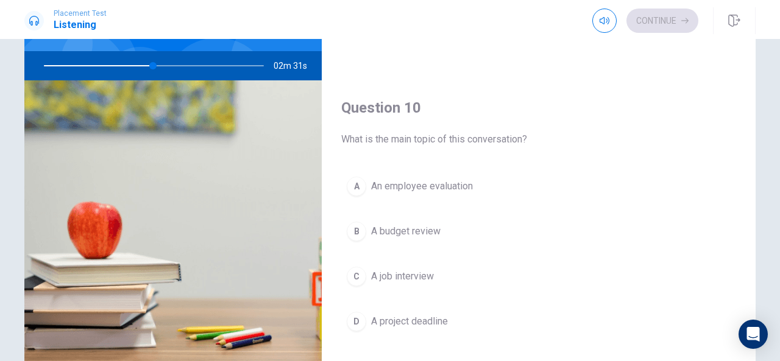
scroll to position [123, 0]
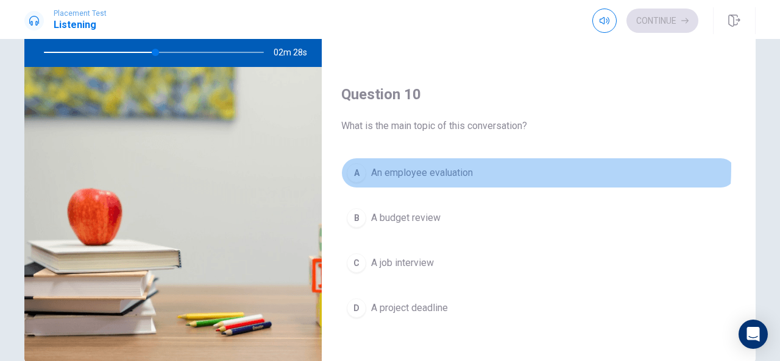
click at [444, 166] on span "An employee evaluation" at bounding box center [422, 173] width 102 height 15
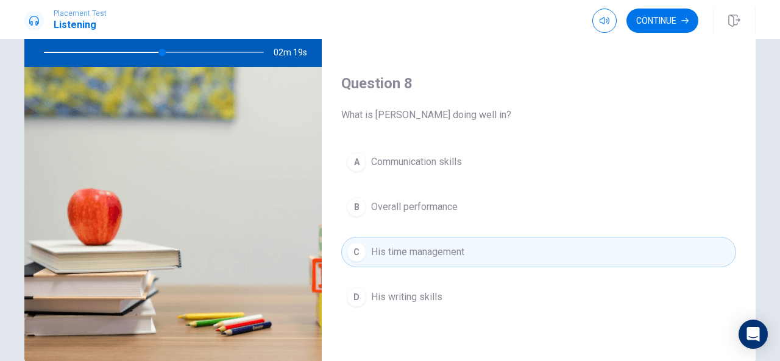
scroll to position [517, 0]
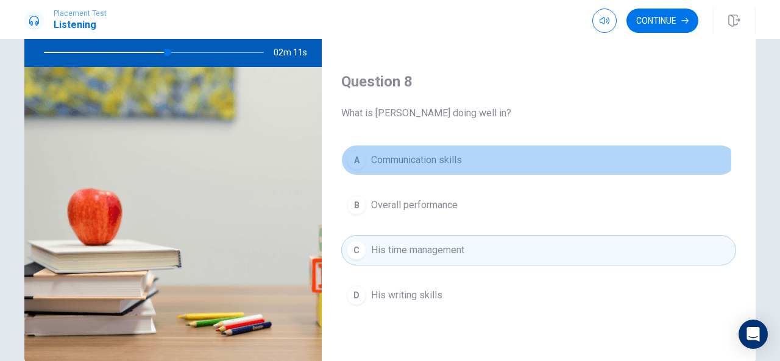
click at [446, 157] on span "Communication skills" at bounding box center [416, 160] width 91 height 15
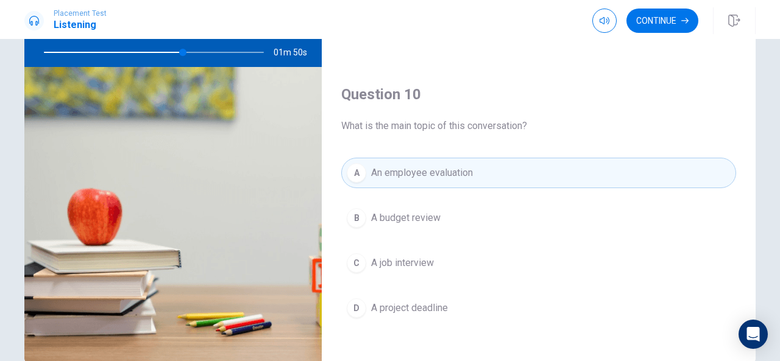
scroll to position [1128, 0]
click at [664, 24] on button "Continue" at bounding box center [662, 21] width 72 height 24
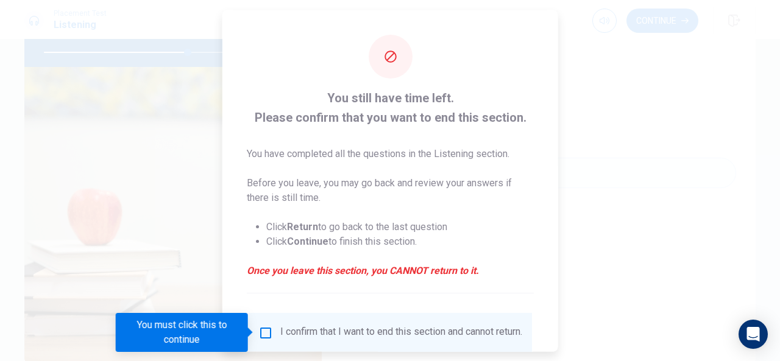
scroll to position [93, 0]
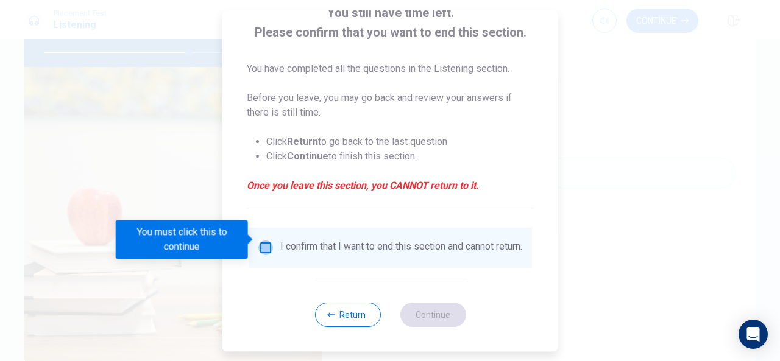
click at [262, 241] on input "You must click this to continue" at bounding box center [265, 248] width 15 height 15
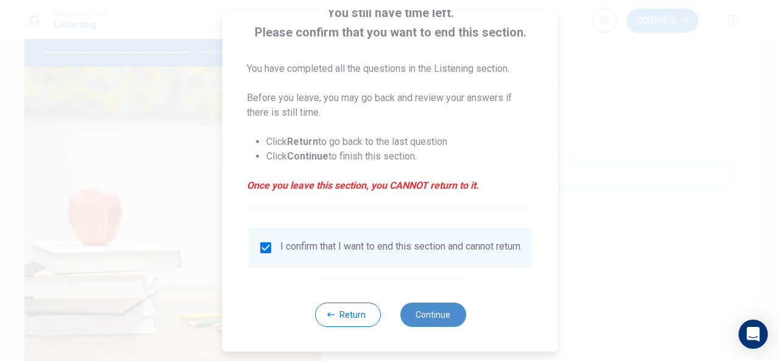
click at [428, 316] on button "Continue" at bounding box center [433, 315] width 66 height 24
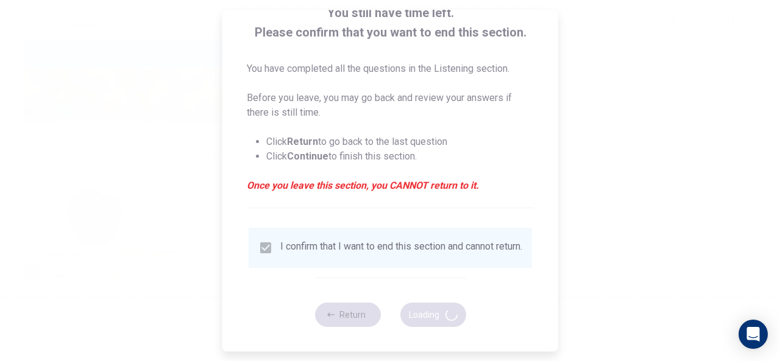
type input "68"
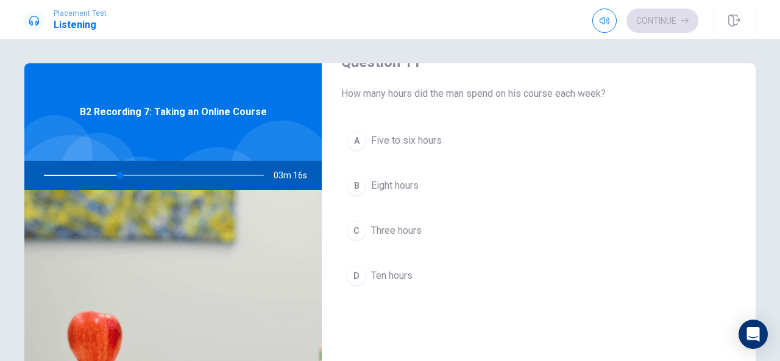
scroll to position [44, 0]
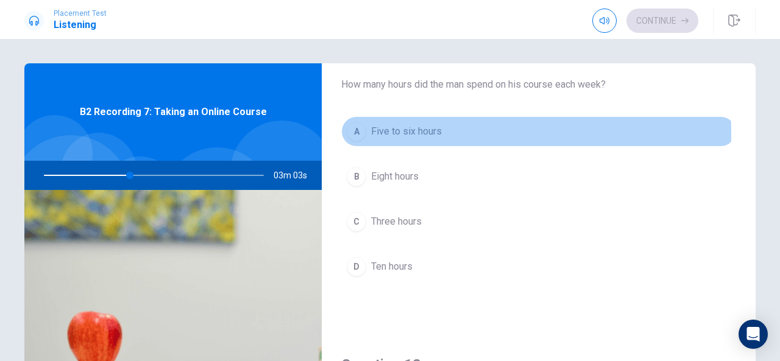
click at [398, 132] on span "Five to six hours" at bounding box center [406, 131] width 71 height 15
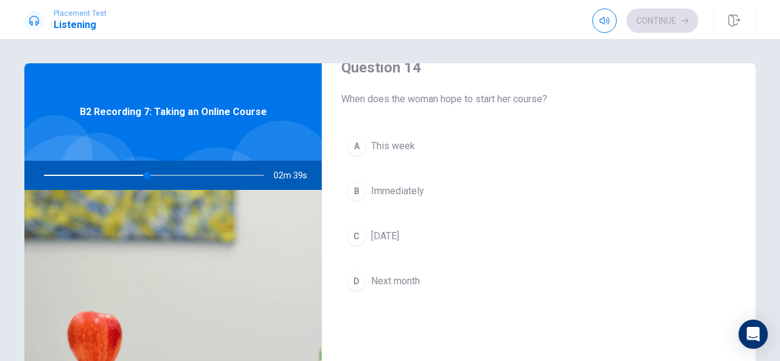
scroll to position [966, 0]
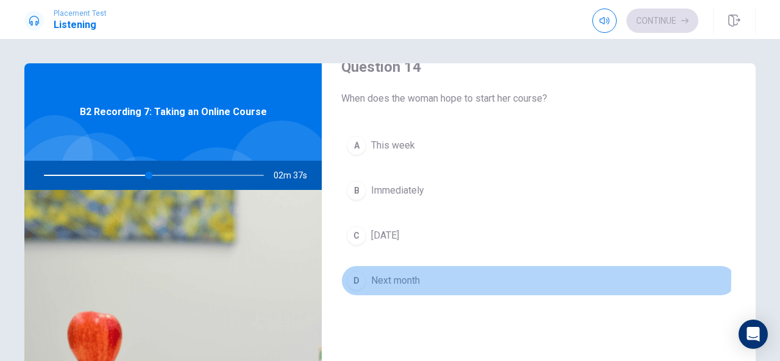
click at [398, 274] on span "Next month" at bounding box center [395, 281] width 49 height 15
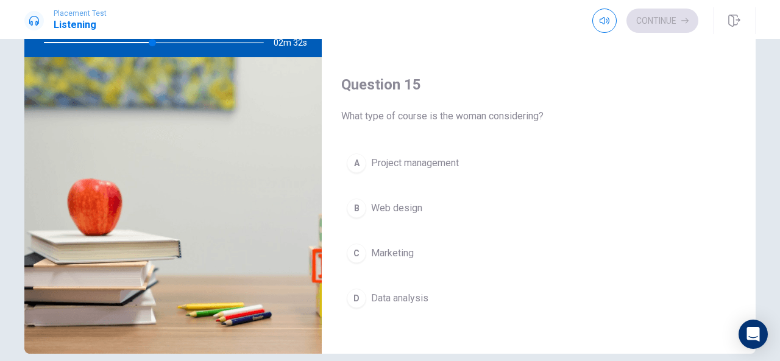
scroll to position [135, 0]
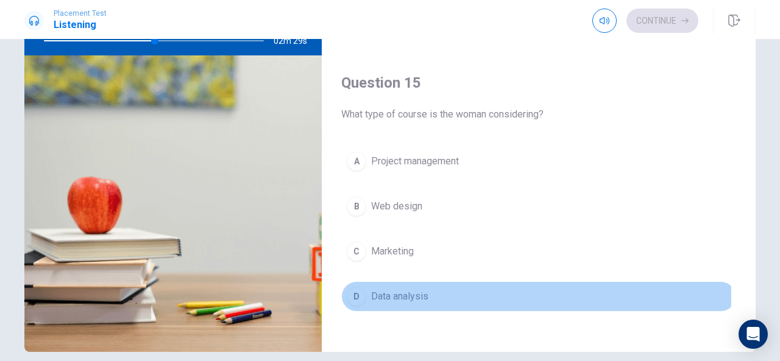
click at [402, 289] on span "Data analysis" at bounding box center [399, 296] width 57 height 15
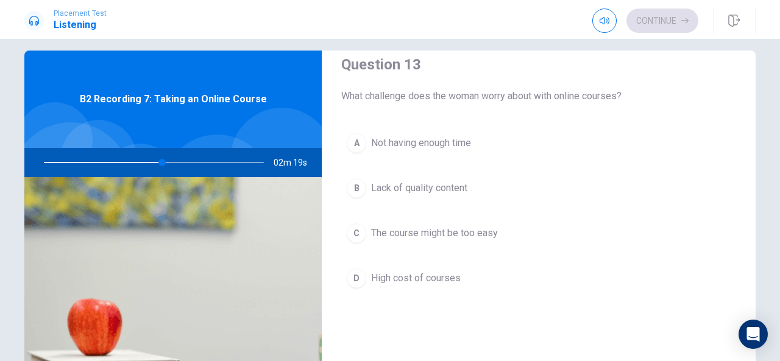
scroll to position [645, 0]
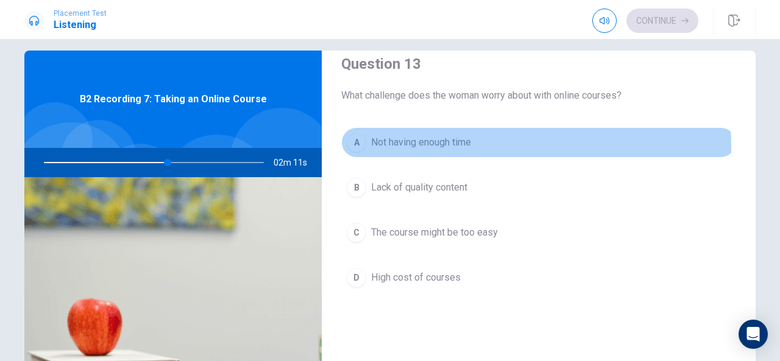
click at [434, 143] on span "Not having enough time" at bounding box center [421, 142] width 100 height 15
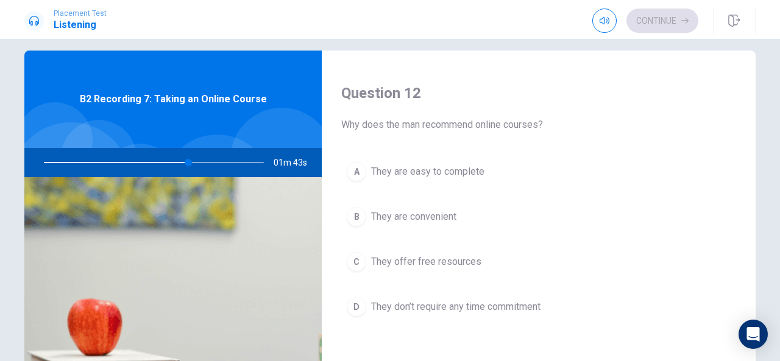
scroll to position [303, 0]
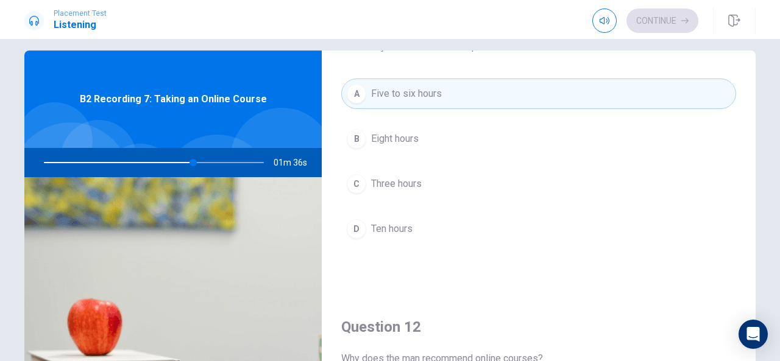
click at [434, 143] on button "B Eight hours" at bounding box center [538, 139] width 395 height 30
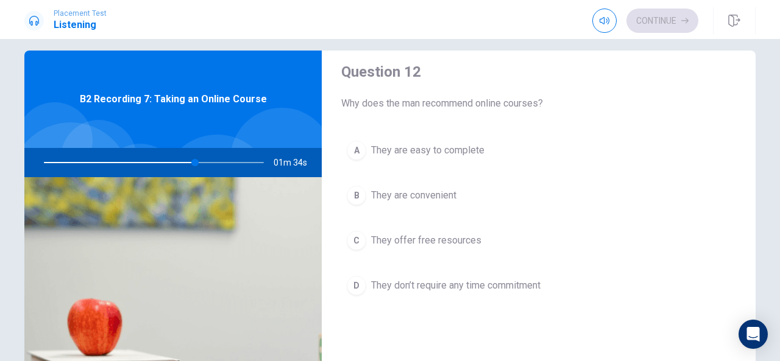
scroll to position [333, 0]
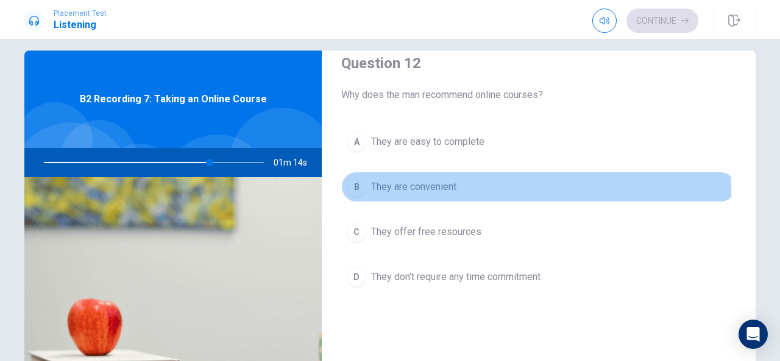
click at [406, 189] on span "They are convenient" at bounding box center [413, 187] width 85 height 15
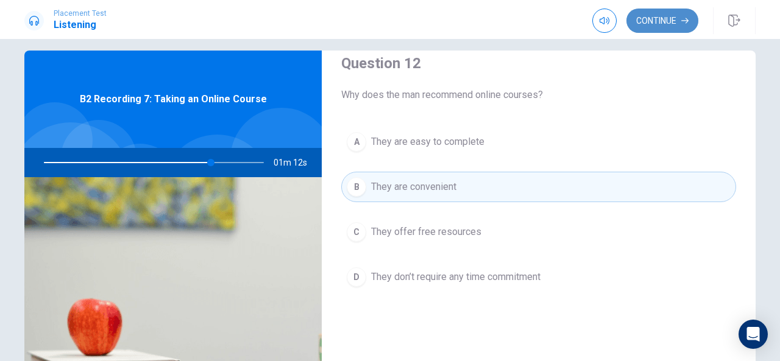
click at [663, 29] on button "Continue" at bounding box center [662, 21] width 72 height 24
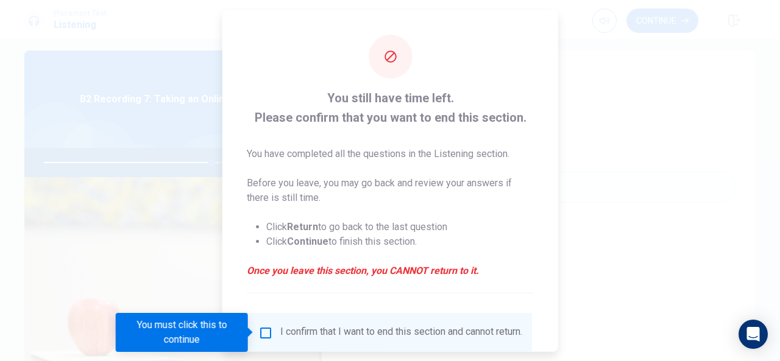
scroll to position [93, 0]
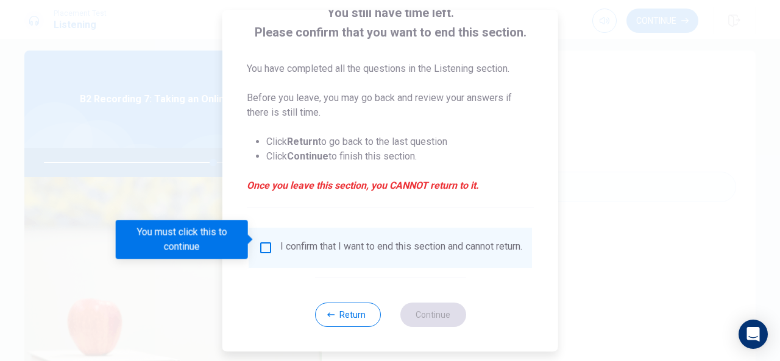
click at [303, 241] on div "I confirm that I want to end this section and cannot return." at bounding box center [401, 248] width 242 height 15
click at [267, 241] on input "You must click this to continue" at bounding box center [265, 248] width 15 height 15
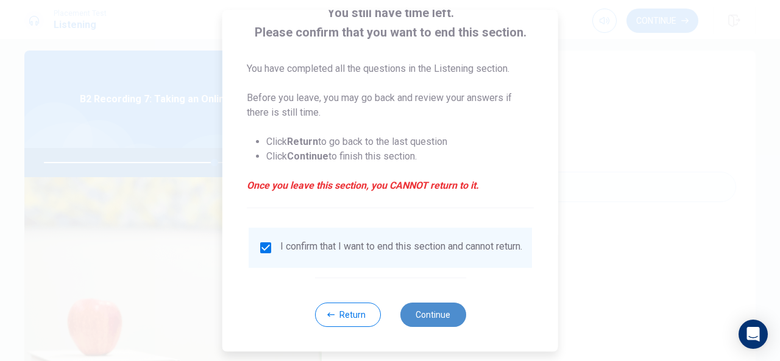
click at [440, 315] on button "Continue" at bounding box center [433, 315] width 66 height 24
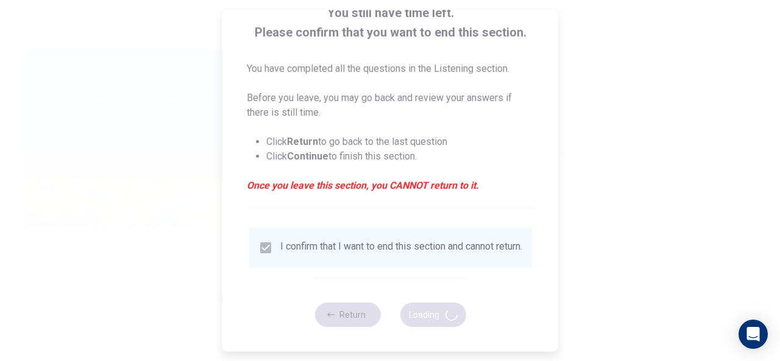
type input "78"
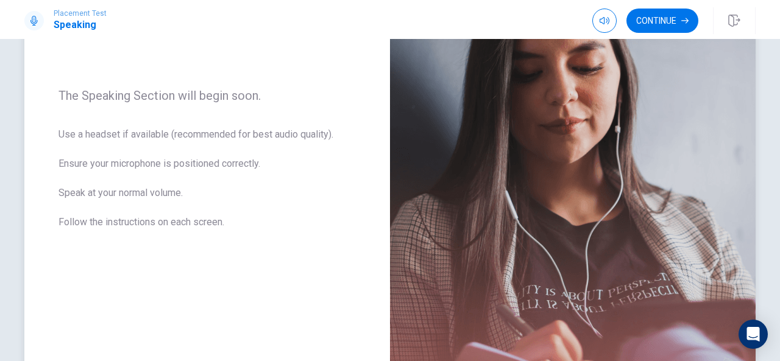
scroll to position [163, 0]
click at [648, 25] on button "Continue" at bounding box center [662, 21] width 72 height 24
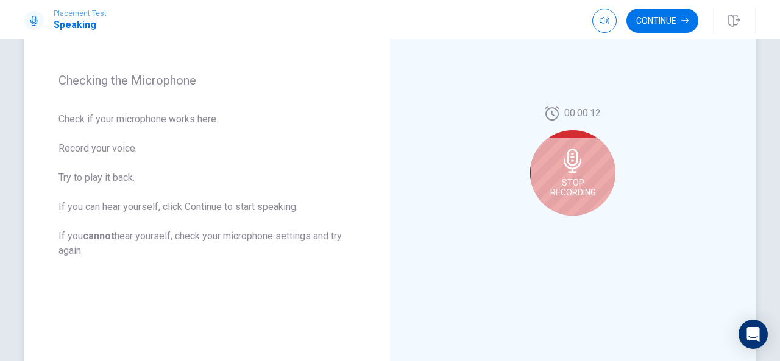
click at [570, 160] on icon at bounding box center [573, 161] width 18 height 24
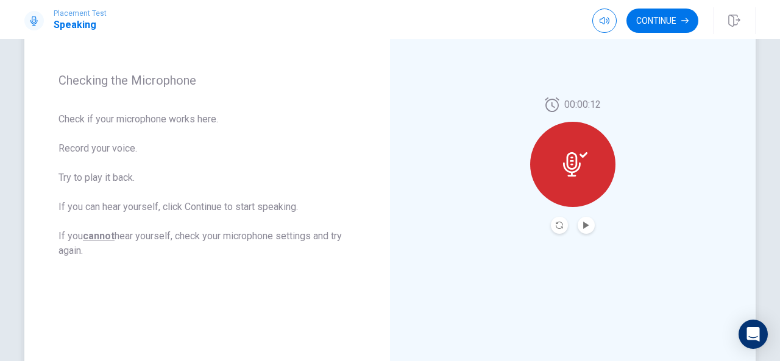
click at [570, 160] on icon at bounding box center [572, 164] width 18 height 24
click at [569, 164] on icon at bounding box center [572, 164] width 18 height 24
click at [583, 222] on icon "Play Audio" at bounding box center [586, 225] width 7 height 7
click at [663, 18] on button "Continue" at bounding box center [662, 21] width 72 height 24
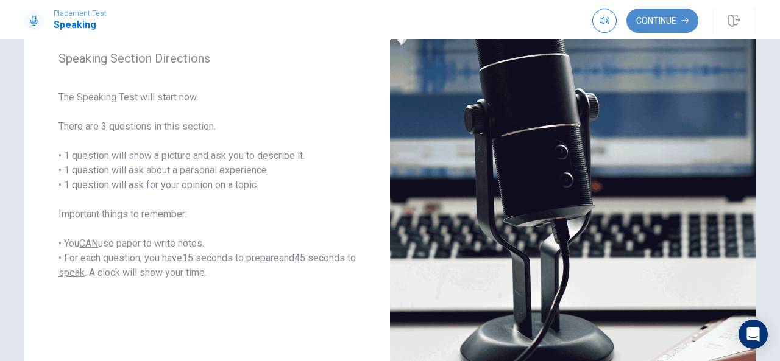
click at [653, 17] on button "Continue" at bounding box center [662, 21] width 72 height 24
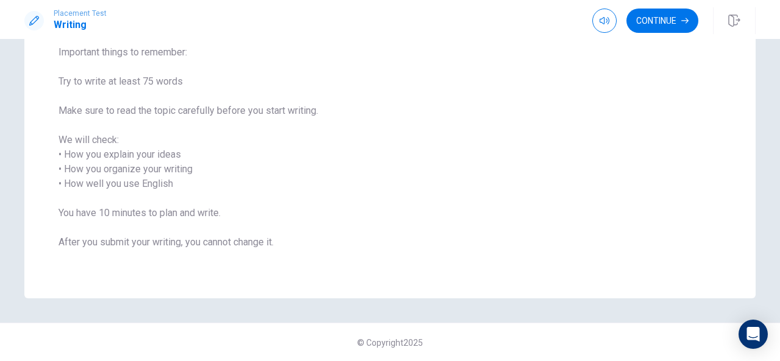
scroll to position [0, 0]
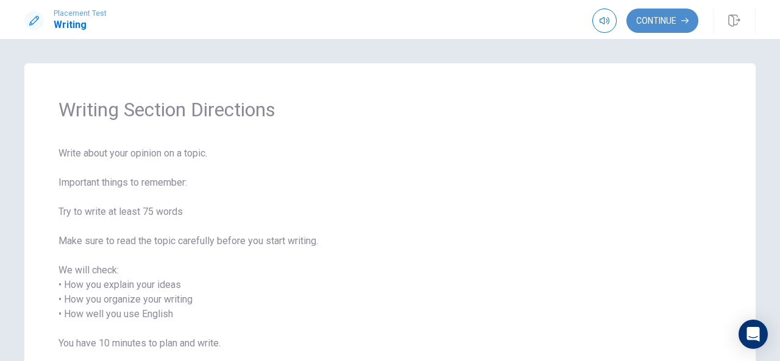
click at [653, 26] on button "Continue" at bounding box center [662, 21] width 72 height 24
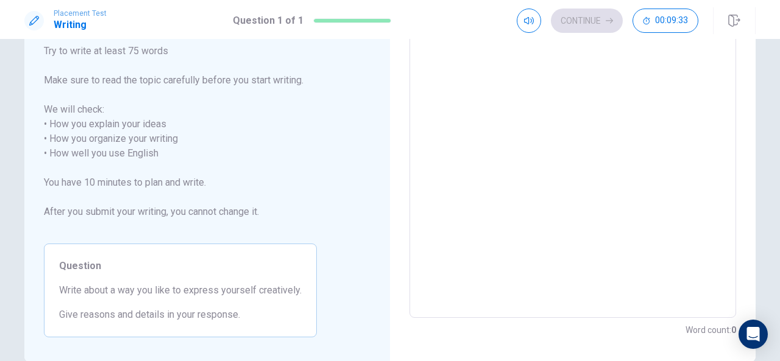
scroll to position [131, 0]
click at [373, 175] on div "Directions Write about your opinion on a topic. Important things to remember: T…" at bounding box center [207, 147] width 366 height 430
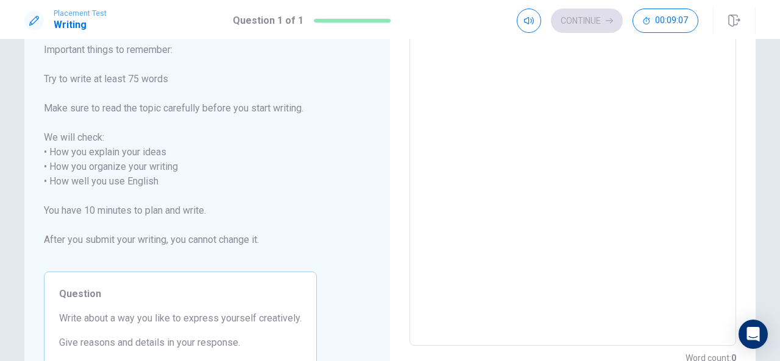
scroll to position [103, 0]
click at [760, 143] on div "Directions Write about your opinion on a topic. Important things to remember: T…" at bounding box center [390, 175] width 770 height 430
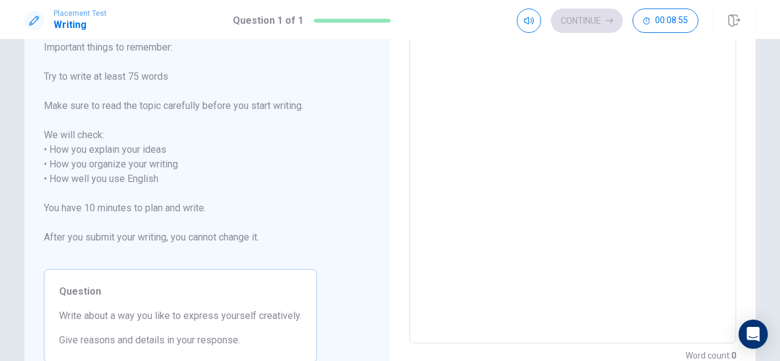
scroll to position [0, 0]
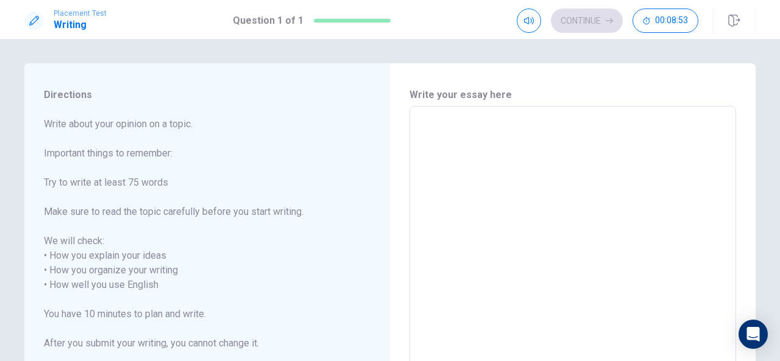
click at [525, 134] on textarea at bounding box center [573, 278] width 310 height 324
type textarea "E"
type textarea "x"
type textarea "Ex"
type textarea "x"
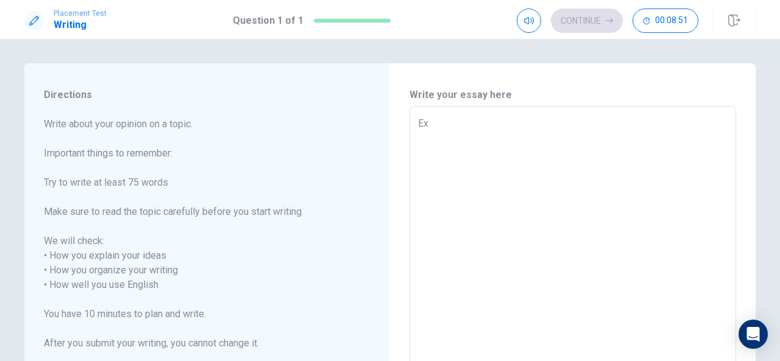
type textarea "Exp"
type textarea "x"
type textarea "Expr"
type textarea "x"
type textarea "Expre"
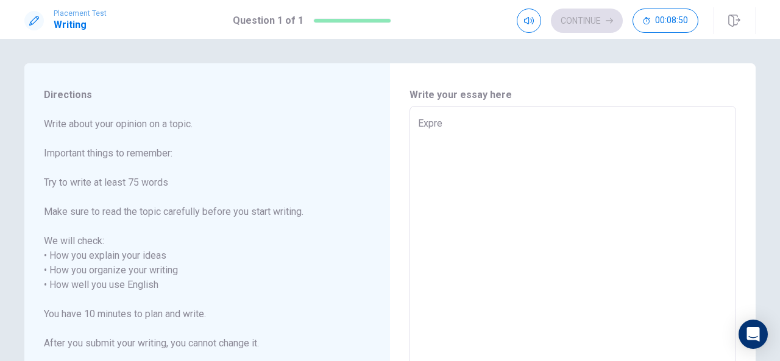
type textarea "x"
type textarea "Expres"
type textarea "x"
type textarea "Express"
type textarea "x"
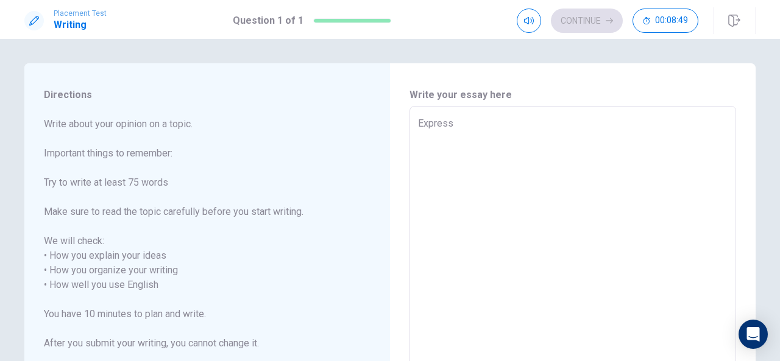
type textarea "Express"
type textarea "x"
type textarea "Express m"
type textarea "x"
type textarea "Express my"
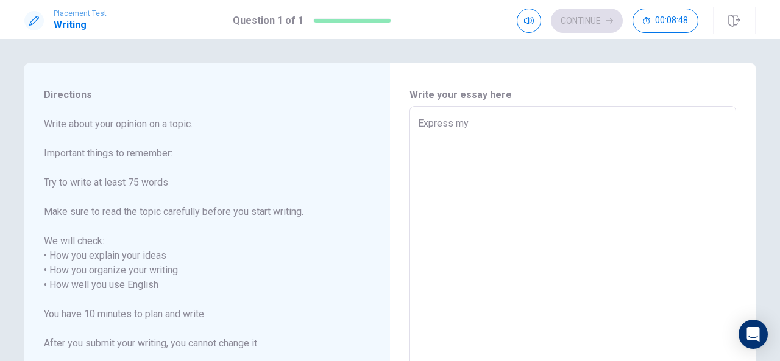
type textarea "x"
type textarea "Express mys"
type textarea "x"
type textarea "Express myse"
type textarea "x"
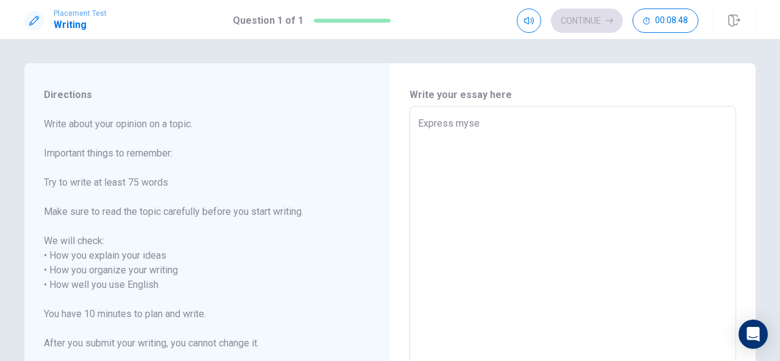
type textarea "Express mysel"
type textarea "x"
type textarea "Express myself"
type textarea "x"
type textarea "Express myself"
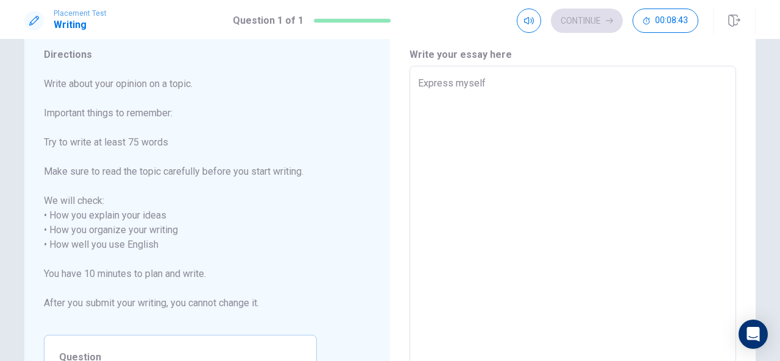
scroll to position [40, 0]
type textarea "x"
type textarea "Express myself c"
type textarea "x"
type textarea "Express myself cr"
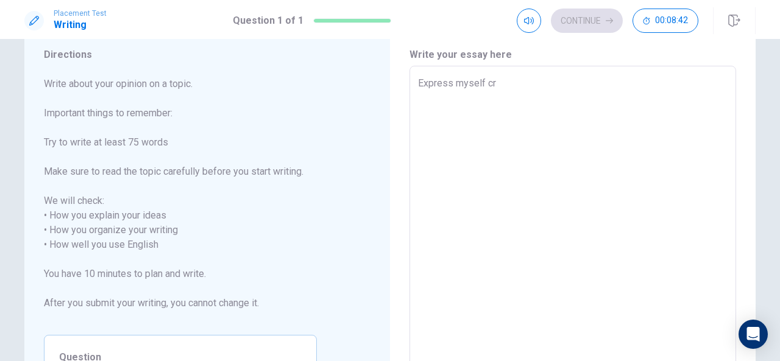
type textarea "x"
type textarea "Express myself cre"
type textarea "x"
type textarea "Express myself crea"
type textarea "x"
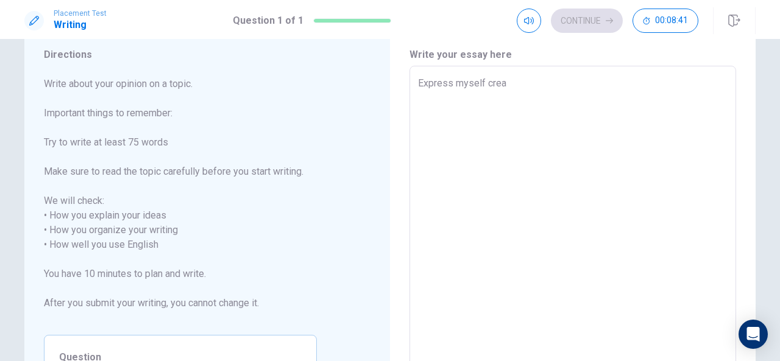
type textarea "Express myself creat"
type textarea "x"
type textarea "Express myself creati"
type textarea "x"
type textarea "Express myself creativ"
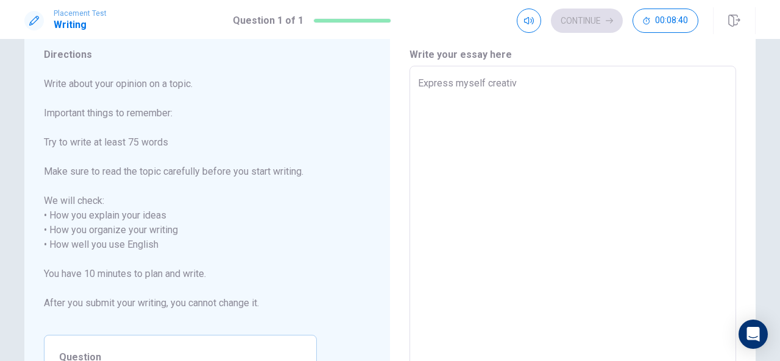
type textarea "x"
type textarea "Express myself creative"
type textarea "x"
type textarea "Express myself creativel"
type textarea "x"
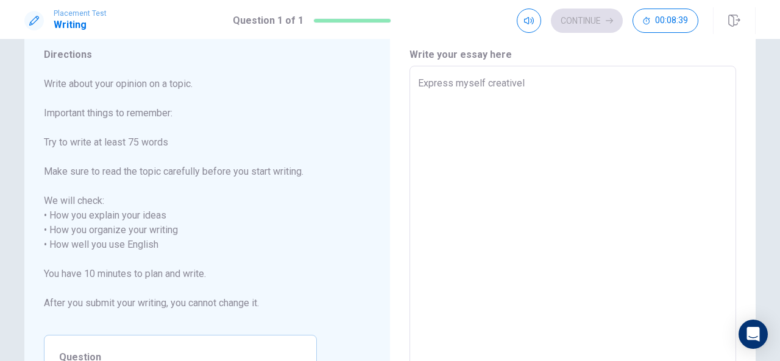
type textarea "Express myself creativele"
type textarea "x"
type textarea "Express myself creativeley"
type textarea "x"
type textarea "Express myself creativeley"
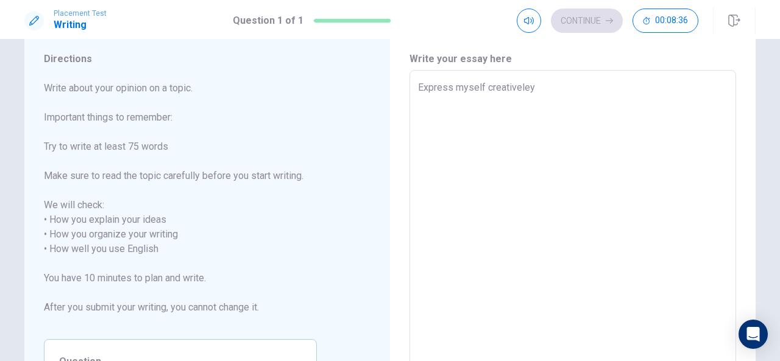
scroll to position [36, 0]
type textarea "x"
type textarea "Express myself creativeley"
type textarea "x"
type textarea "Express myself creativele"
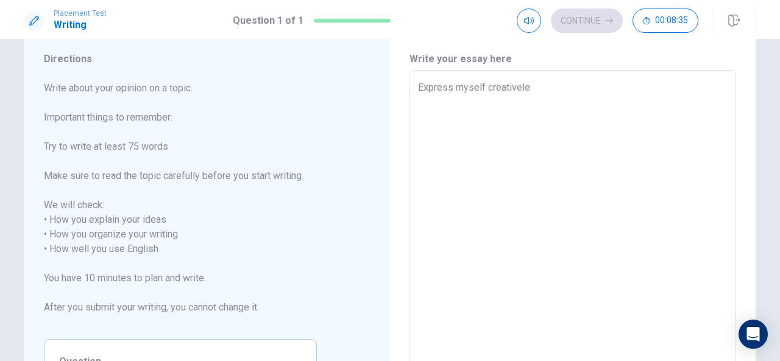
type textarea "x"
type textarea "Express myself creativeley"
type textarea "x"
type textarea "Express myself creativele"
type textarea "x"
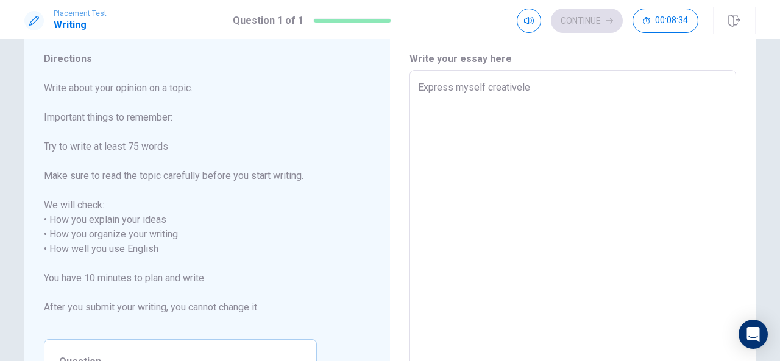
type textarea "Express myself creativel"
type textarea "x"
type textarea "Express myself creatively"
type textarea "x"
type textarea "Express myself creatively"
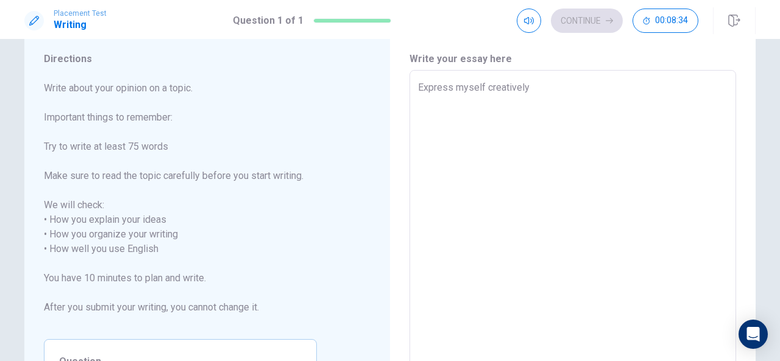
type textarea "x"
type textarea "Express myself creatively i"
type textarea "x"
type textarea "Express myself creatively is"
type textarea "x"
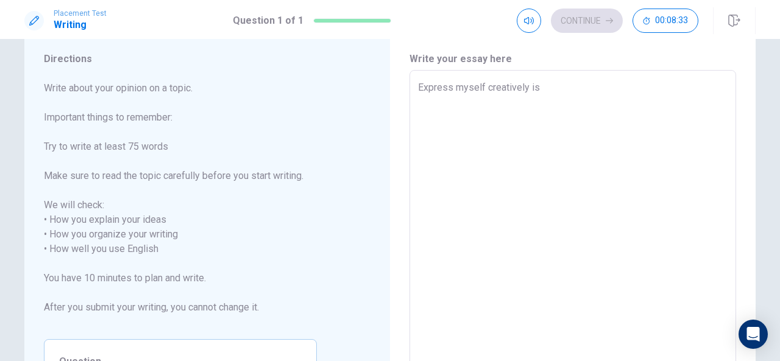
type textarea "Express myself creatively is"
type textarea "x"
type textarea "Express myself creatively is s"
type textarea "x"
type textarea "Express myself creatively is so"
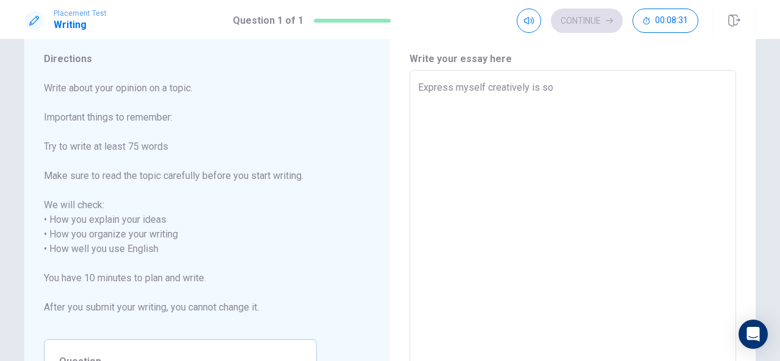
type textarea "x"
type textarea "Express myself creatively is som"
type textarea "x"
type textarea "Express myself creatively is some"
type textarea "x"
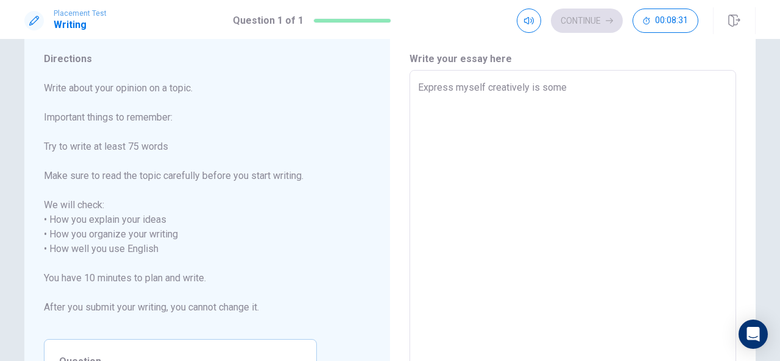
type textarea "Express myself creatively is somet"
type textarea "x"
type textarea "Express myself creatively is someth"
type textarea "x"
type textarea "Express myself creatively is somethi"
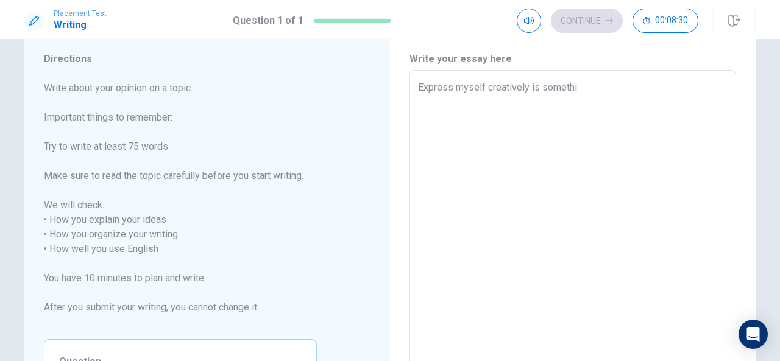
type textarea "x"
type textarea "Express myself creatively is somethin"
type textarea "x"
type textarea "Express myself creatively is something"
type textarea "x"
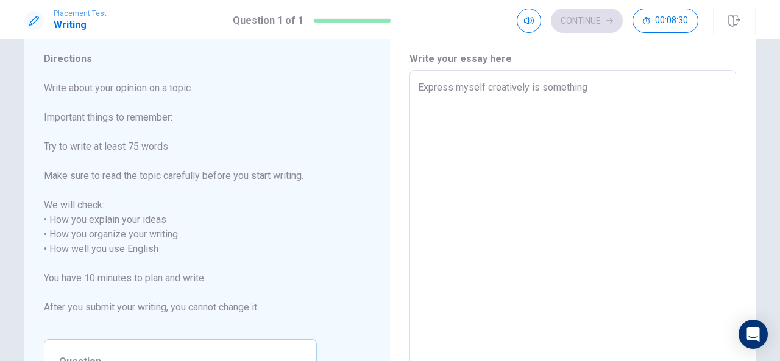
type textarea "Express myself creatively is something"
type textarea "x"
type textarea "Express myself creatively is something i"
type textarea "x"
type textarea "Express myself creatively is something im"
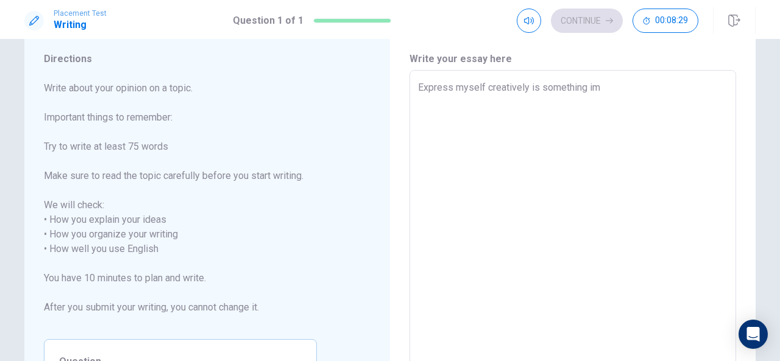
type textarea "x"
type textarea "Express myself creatively is something imp"
type textarea "x"
type textarea "Express myself creatively is something impo"
type textarea "x"
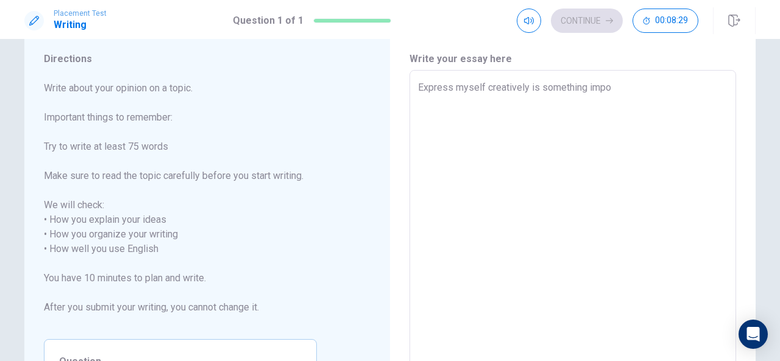
type textarea "Express myself creatively is something impor"
type textarea "x"
type textarea "Express myself creatively is something import"
type textarea "x"
type textarea "Express myself creatively is something importa"
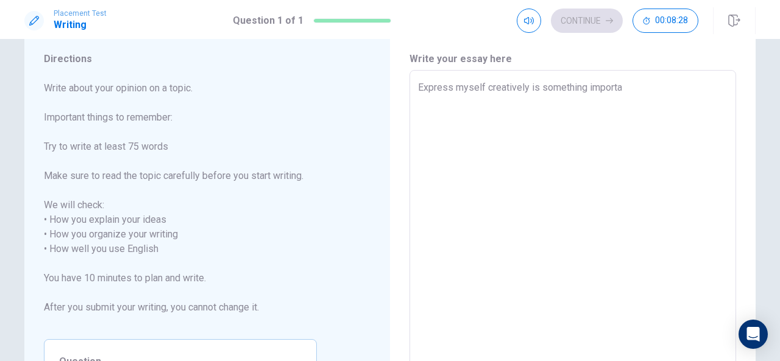
type textarea "x"
type textarea "Express myself creatively is something importan"
type textarea "x"
type textarea "Express myself creatively is something important"
type textarea "x"
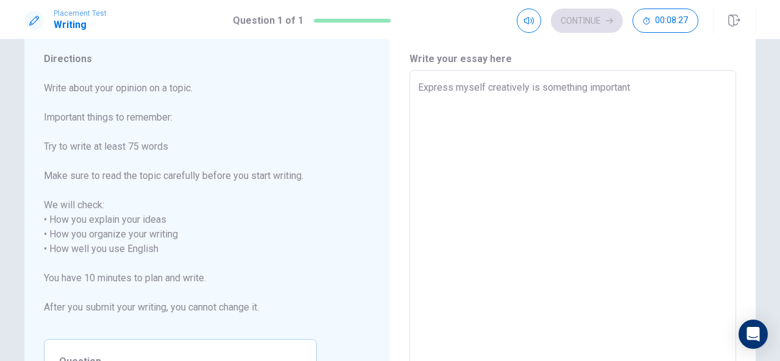
type textarea "Express myself creatively is something important"
type textarea "x"
type textarea "Express myself creatively is something important a"
type textarea "x"
type textarea "Express myself creatively is something important as"
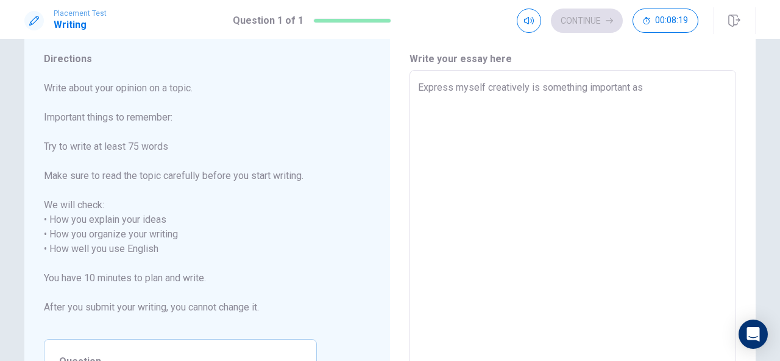
type textarea "x"
type textarea "Express myself creatively is something important as"
type textarea "x"
type textarea "Express myself creatively is something important as a"
type textarea "x"
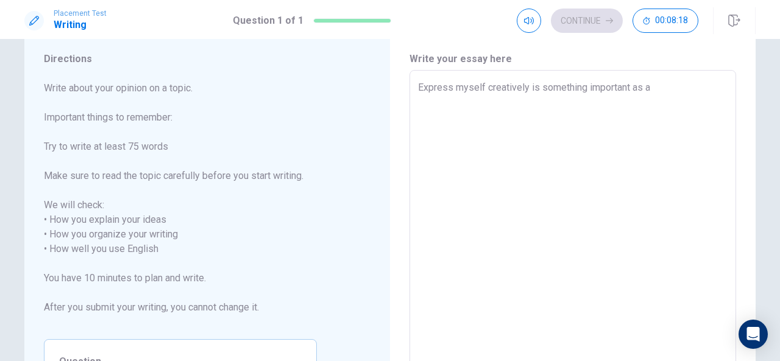
type textarea "Express myself creatively is something important as a"
type textarea "x"
type textarea "Express myself creatively is something important as a h"
type textarea "x"
type textarea "Express myself creatively is something important as a hu"
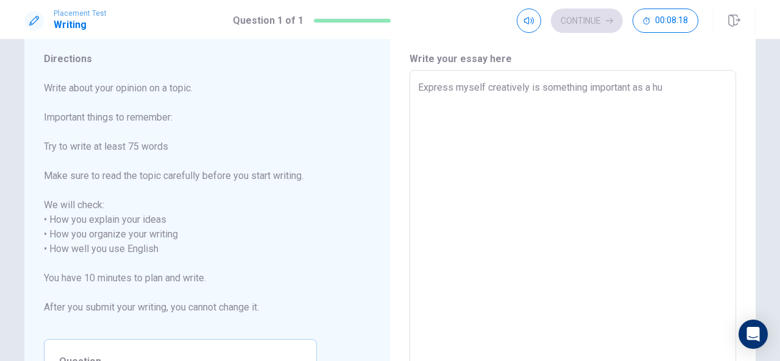
type textarea "x"
type textarea "Express myself creatively is something important as a hum"
type textarea "x"
type textarea "Express myself creatively is something important as a huma"
type textarea "x"
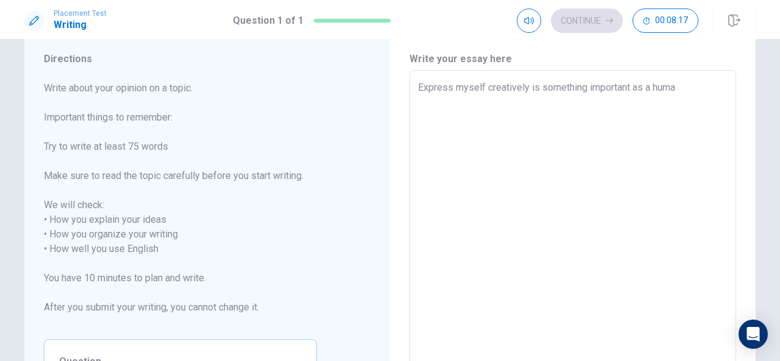
type textarea "Express myself creatively is something important as a human"
type textarea "x"
type textarea "Express myself creatively is something important as a human"
type textarea "x"
type textarea "Express myself creatively is something important as a human e"
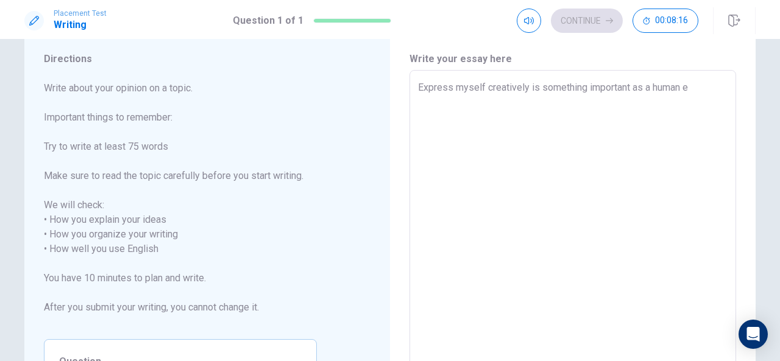
type textarea "x"
type textarea "Express myself creatively is something important as a human es"
type textarea "x"
type textarea "Express myself creatively is something important as a human esp"
type textarea "x"
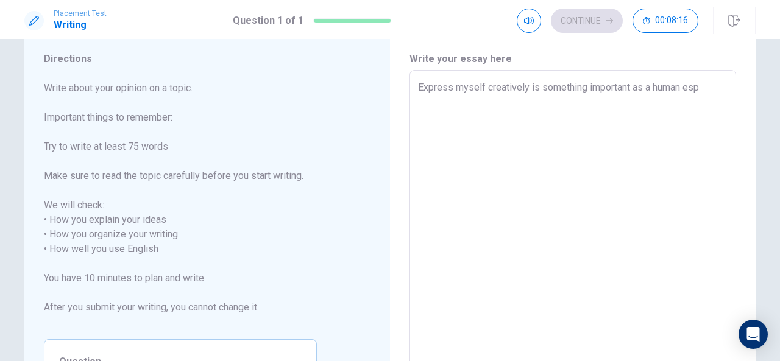
type textarea "Express myself creatively is something important as a human espe"
type textarea "x"
type textarea "Express myself creatively is something important as a human espec"
type textarea "x"
type textarea "Express myself creatively is something important as a human especi"
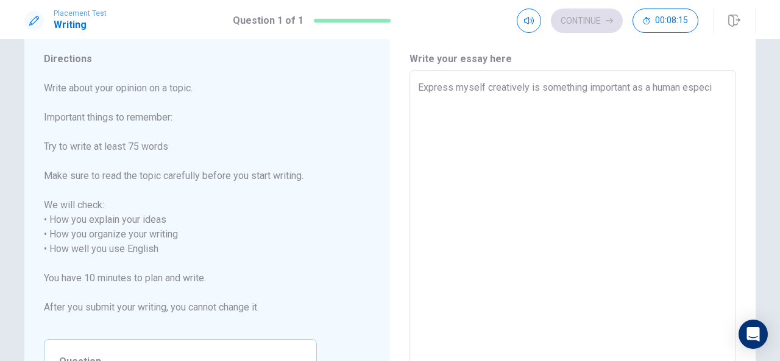
type textarea "x"
type textarea "Express myself creatively is something important as a human especia"
type textarea "x"
type textarea "Express myself creatively is something important as a human especial"
type textarea "x"
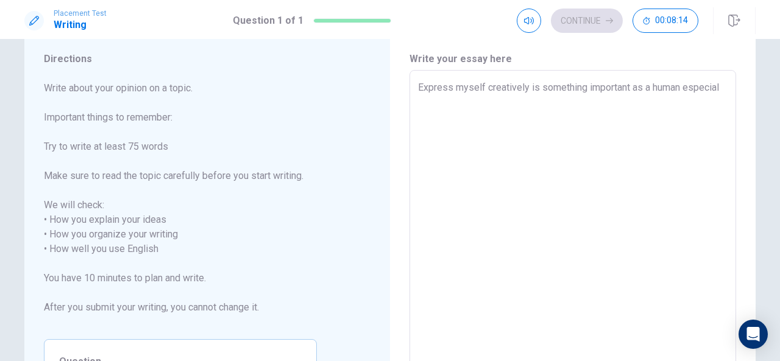
type textarea "Express myself creatively is something important as a human especiall"
type textarea "x"
type textarea "Express myself creatively is something important as a human especially"
type textarea "x"
type textarea "Express myself creatively is something important as a human especially"
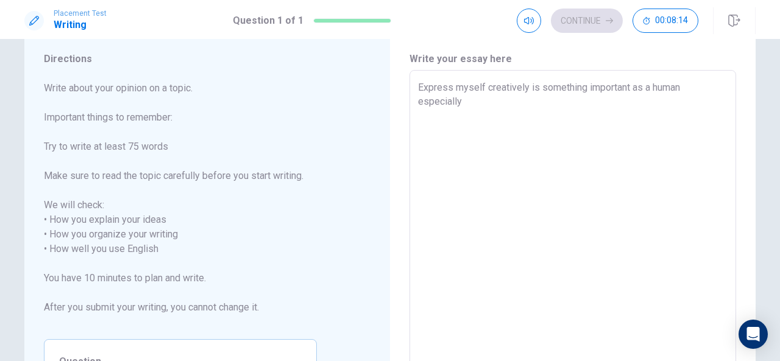
type textarea "x"
type textarea "Express myself creatively is something important as a human especially a"
type textarea "x"
type textarea "Express myself creatively is something important as a human especially a"
type textarea "x"
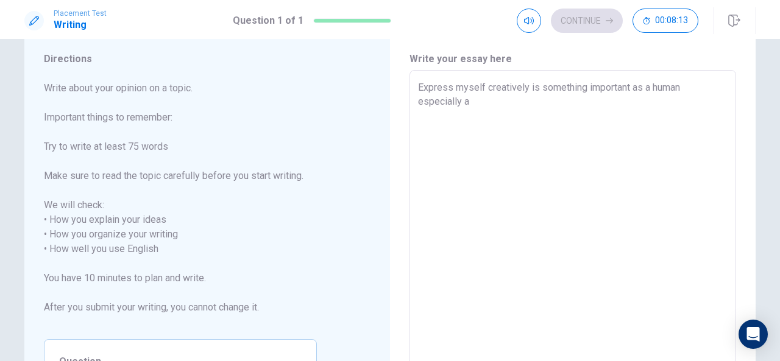
type textarea "Express myself creatively is something important as a human especially a s"
type textarea "x"
type textarea "Express myself creatively is something important as a human especially a st"
type textarea "x"
type textarea "Express myself creatively is something important as a human especially a stu"
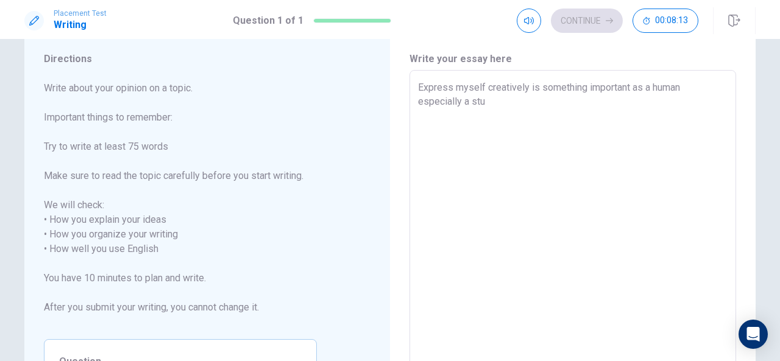
type textarea "x"
type textarea "Express myself creatively is something important as a human especially a stud"
type textarea "x"
type textarea "Express myself creatively is something important as a human especially a stude"
type textarea "x"
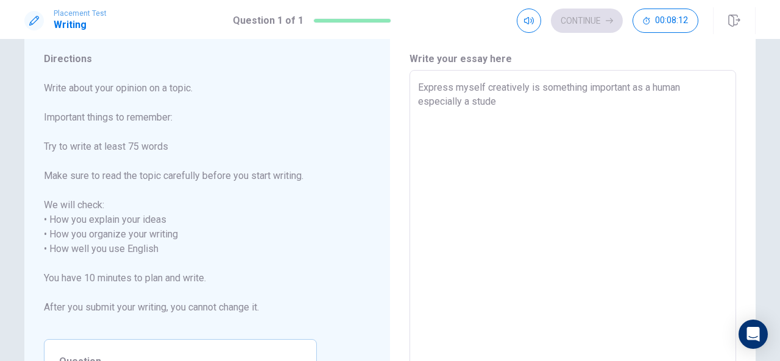
type textarea "Express myself creatively is something important as a human especially a studen"
type textarea "x"
type textarea "Express myself creatively is something important as a human especially a student"
type textarea "x"
type textarea "Express myself creatively is something important as a human especially a studen…"
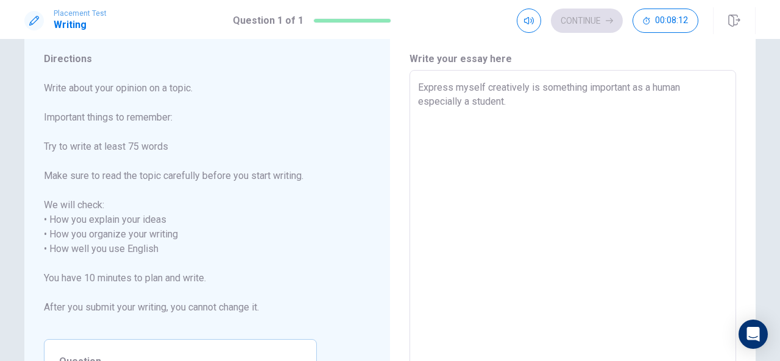
type textarea "x"
type textarea "Express myself creatively is something important as a human especially a studen…"
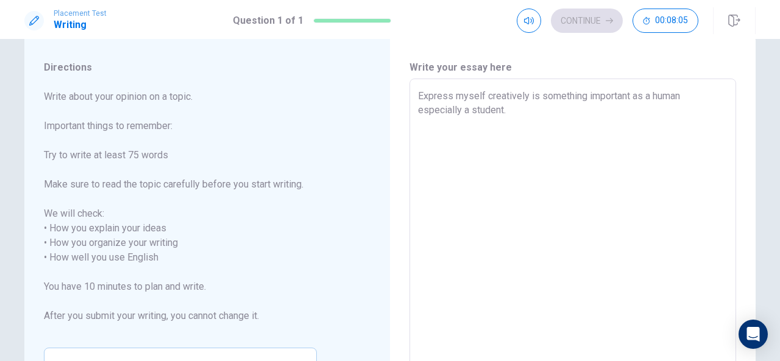
scroll to position [27, 0]
type textarea "x"
type textarea "Express myself creatively is something important as a human especially a studen…"
type textarea "x"
type textarea "Express myself creatively is something important as a human especially a studen…"
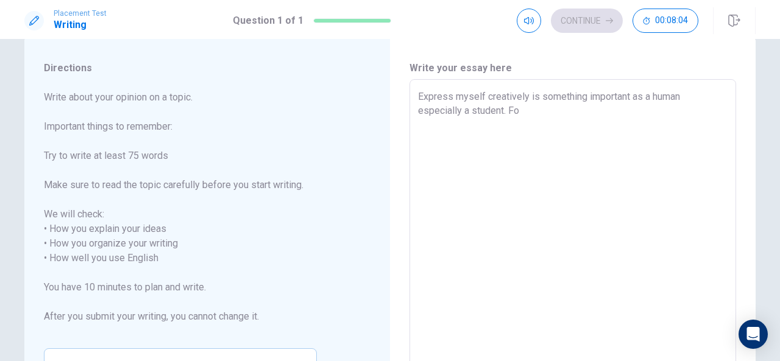
type textarea "x"
type textarea "Express myself creatively is something important as a human especially a studen…"
type textarea "x"
type textarea "Express myself creatively is something important as a human especially a studen…"
type textarea "x"
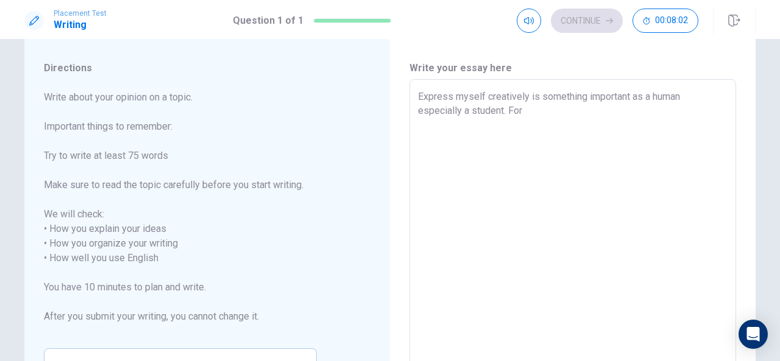
type textarea "Express myself creatively is something important as a human especially a studen…"
type textarea "x"
type textarea "Express myself creatively is something important as a human especially a studen…"
type textarea "x"
type textarea "Express myself creatively is something important as a human especially a studen…"
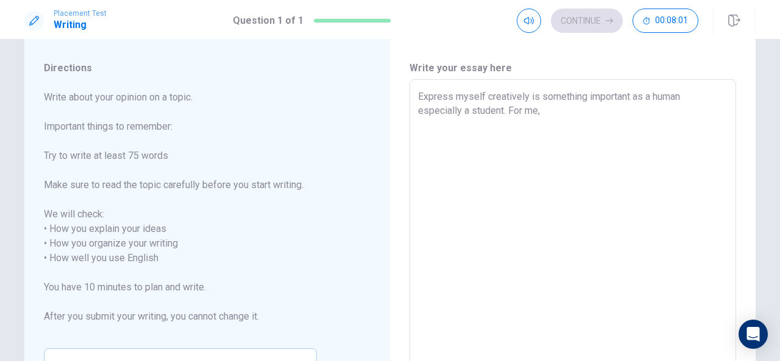
type textarea "x"
type textarea "Express myself creatively is something important as a human especially a studen…"
type textarea "x"
type textarea "Express myself creatively is something important as a human especially a studen…"
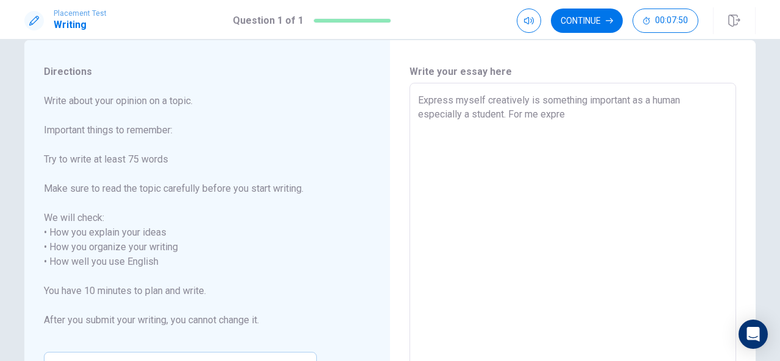
scroll to position [21, 0]
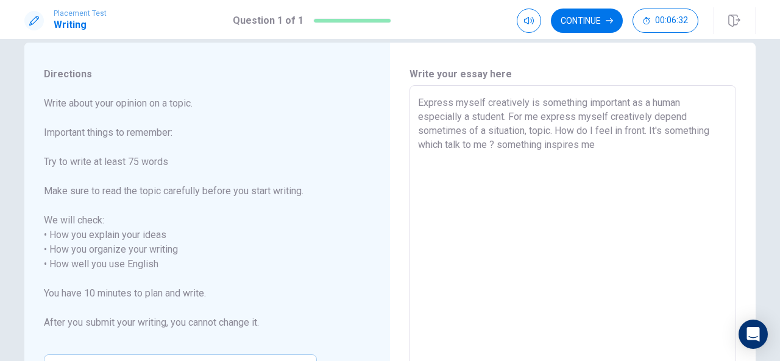
click at [459, 143] on textarea "Express myself creatively is something important as a human especially a studen…" at bounding box center [573, 258] width 310 height 324
click at [603, 141] on textarea "Express myself creatively is something important as a human especially a studen…" at bounding box center [573, 258] width 310 height 324
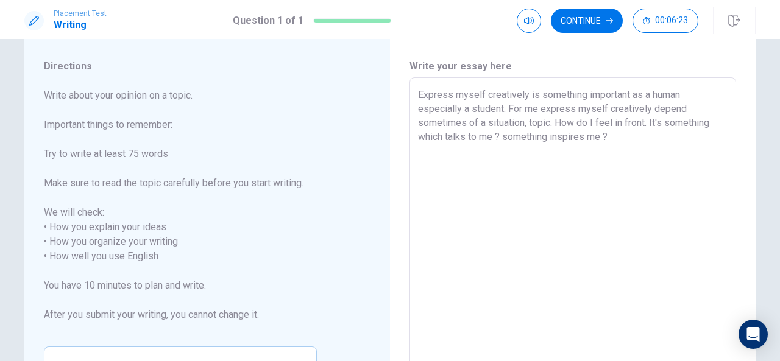
scroll to position [0, 0]
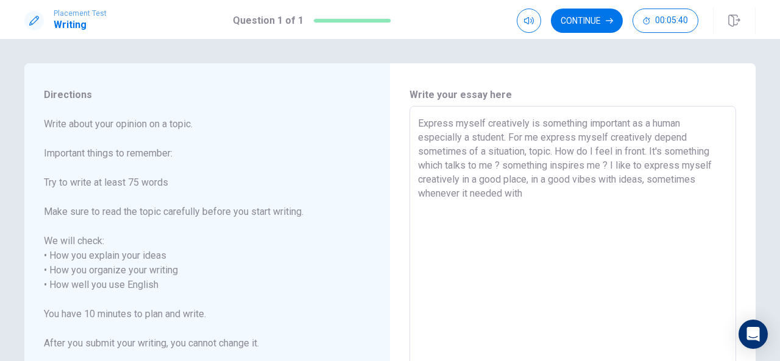
click at [695, 179] on textarea "Express myself creatively is something important as a human especially a studen…" at bounding box center [573, 278] width 310 height 324
click at [585, 198] on textarea "Express myself creatively is something important as a human especially a studen…" at bounding box center [573, 278] width 310 height 324
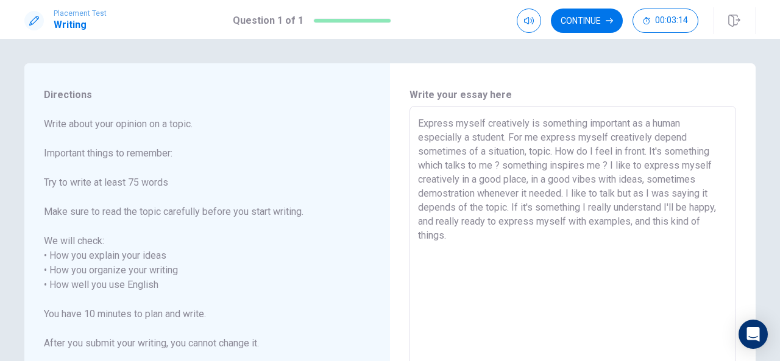
click at [418, 119] on textarea "Express myself creatively is something important as a human especially a studen…" at bounding box center [573, 278] width 310 height 324
click at [357, 261] on button "Continue" at bounding box center [390, 273] width 66 height 24
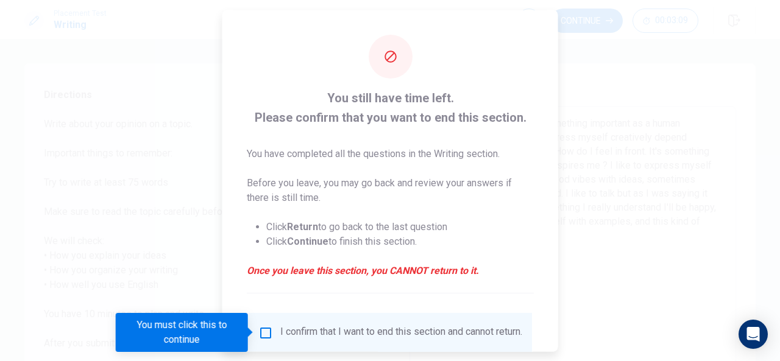
click at [175, 187] on div at bounding box center [390, 180] width 780 height 361
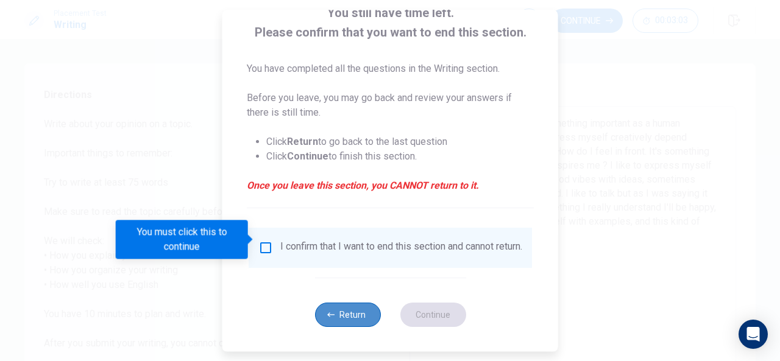
click at [340, 321] on button "Return" at bounding box center [347, 315] width 66 height 24
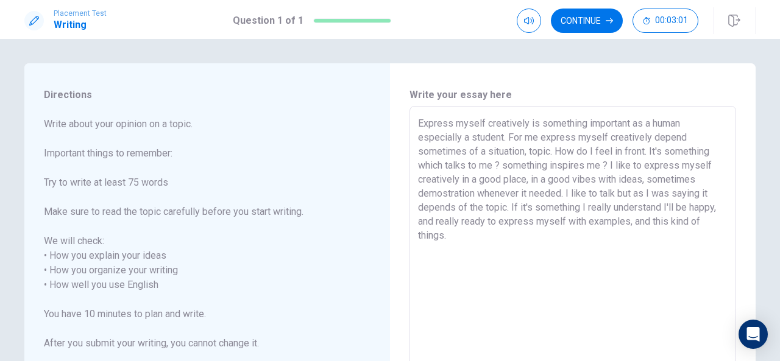
click at [414, 121] on div "Express myself creatively is something important as a human especially a studen…" at bounding box center [572, 278] width 327 height 344
click at [447, 144] on textarea "Express myself creatively is something important as a human especially a studen…" at bounding box center [573, 278] width 310 height 324
click at [449, 126] on textarea "Express myself creatively is something important as a human especially a studen…" at bounding box center [573, 278] width 310 height 324
click at [502, 186] on textarea "Express myself creatively is something important as a human especially a studen…" at bounding box center [573, 278] width 310 height 324
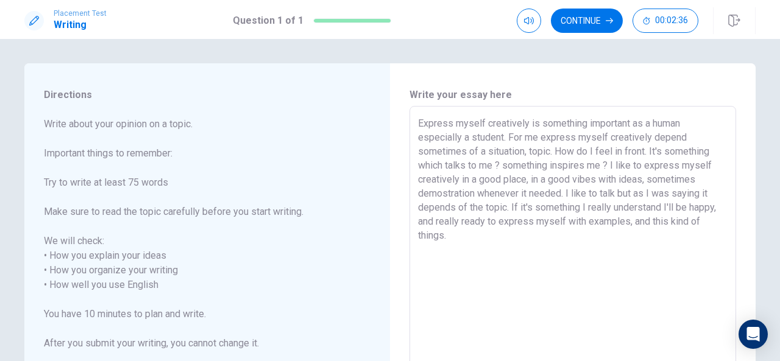
click at [459, 240] on textarea "Express myself creatively is something important as a human especially a studen…" at bounding box center [573, 278] width 310 height 324
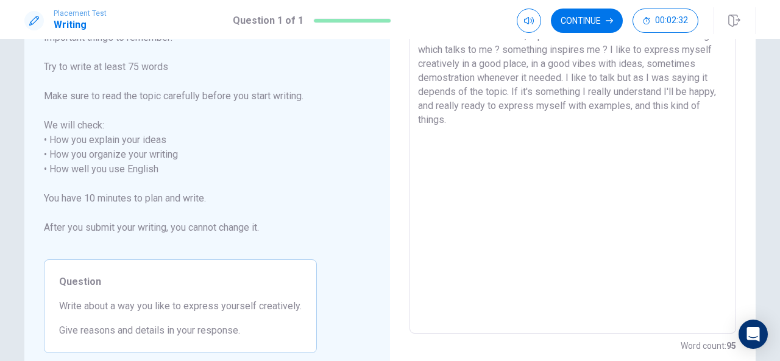
scroll to position [115, 0]
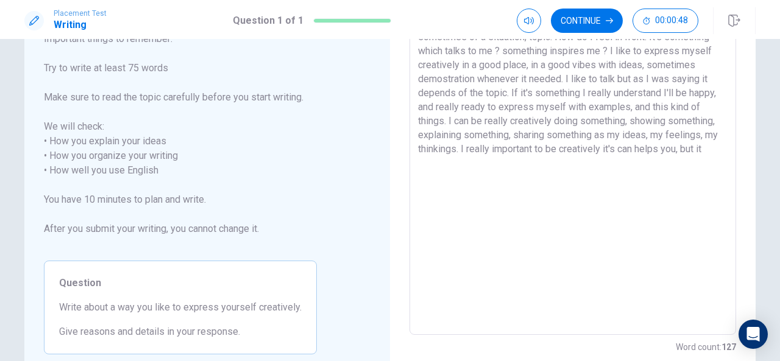
click at [614, 151] on textarea "Express myself creatively is something important as a human especially a studen…" at bounding box center [573, 164] width 310 height 324
click at [703, 148] on textarea "Express myself creatively is something important as a human especially a studen…" at bounding box center [573, 164] width 310 height 324
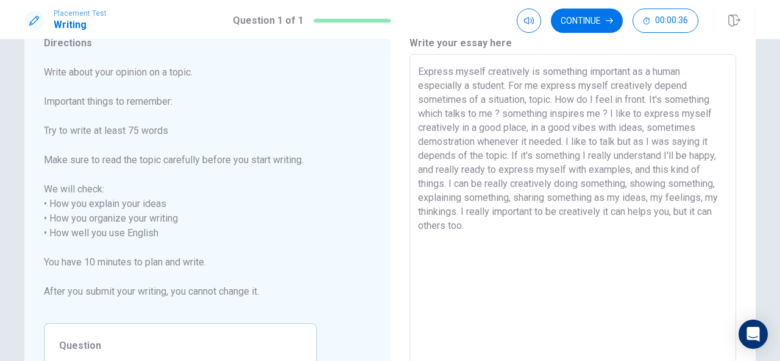
scroll to position [51, 0]
drag, startPoint x: 450, startPoint y: 70, endPoint x: 492, endPoint y: 235, distance: 169.8
click at [492, 235] on textarea "Express myself creatively is something important as a human especially a studen…" at bounding box center [573, 227] width 310 height 324
click at [524, 229] on textarea "Express myself creatively is something important as a human especially a studen…" at bounding box center [573, 227] width 310 height 324
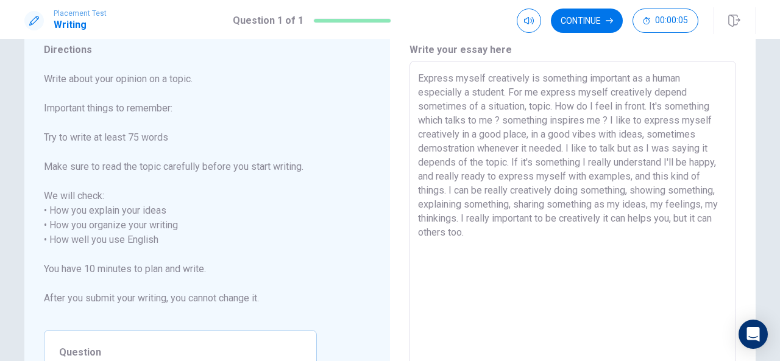
scroll to position [43, 0]
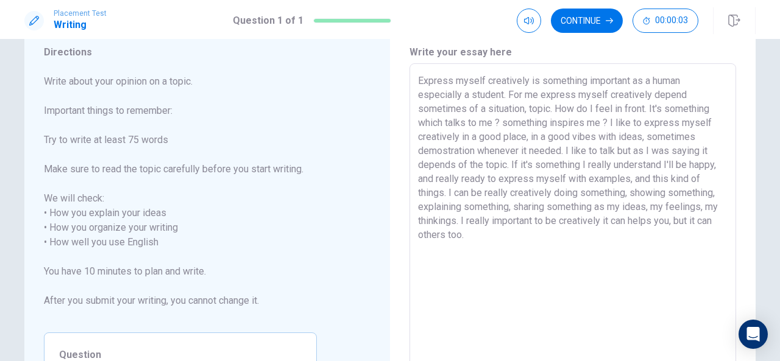
click at [447, 82] on textarea "Express myself creatively is something important as a human especially a studen…" at bounding box center [573, 236] width 310 height 324
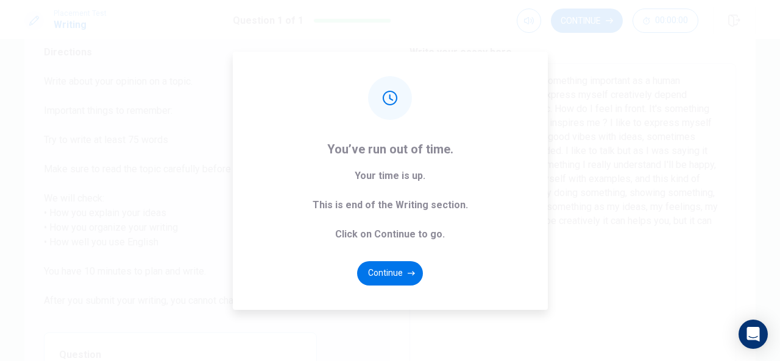
click at [585, 197] on div "You’ve run out of time. Your time is up. This is end of the Writing section. Cl…" at bounding box center [390, 180] width 780 height 361
click at [414, 277] on button "Continue" at bounding box center [390, 273] width 66 height 24
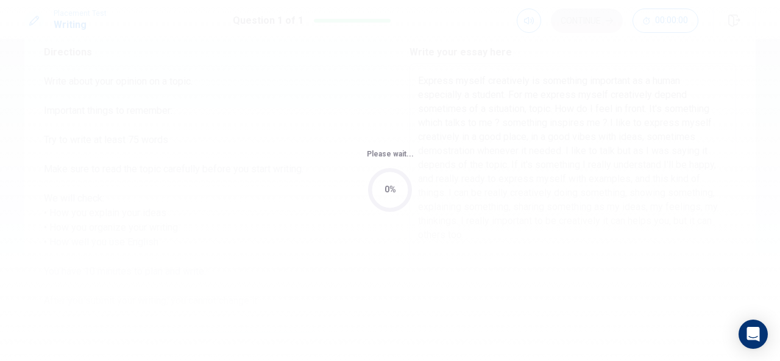
scroll to position [0, 0]
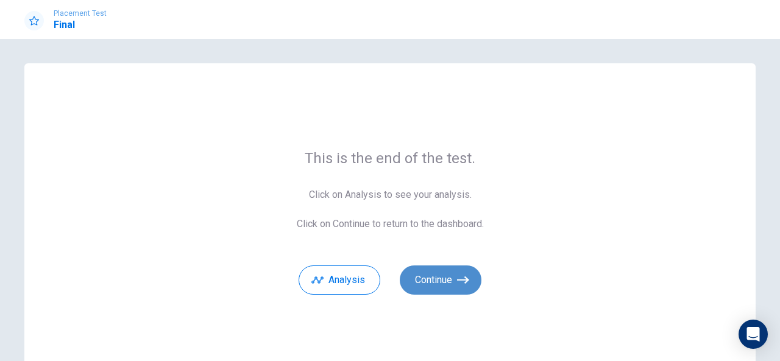
click at [422, 278] on button "Continue" at bounding box center [441, 280] width 82 height 29
